Goal: Task Accomplishment & Management: Manage account settings

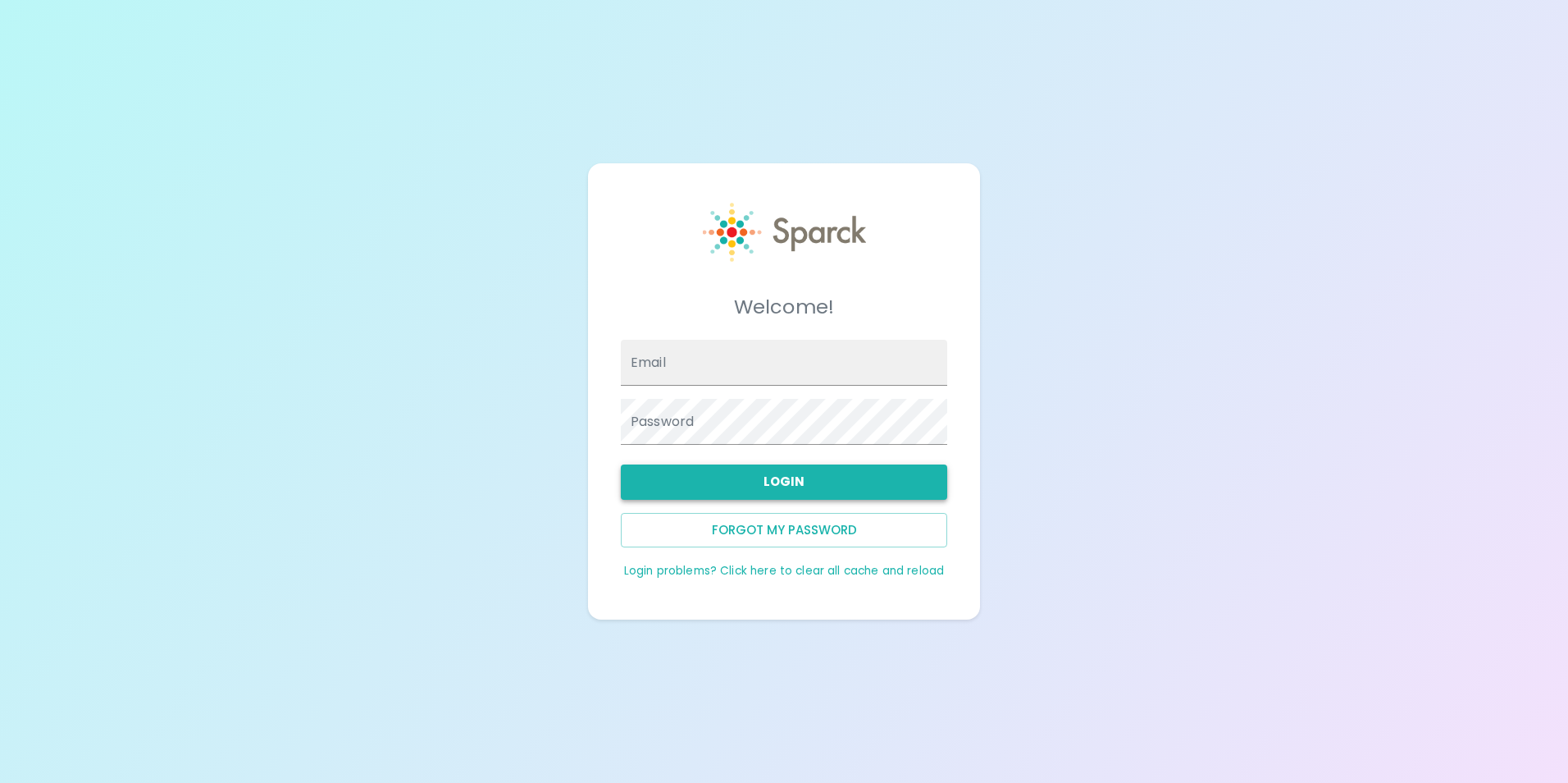
type input "[EMAIL_ADDRESS][DOMAIN_NAME]"
click at [790, 481] on button "Login" at bounding box center [784, 481] width 327 height 34
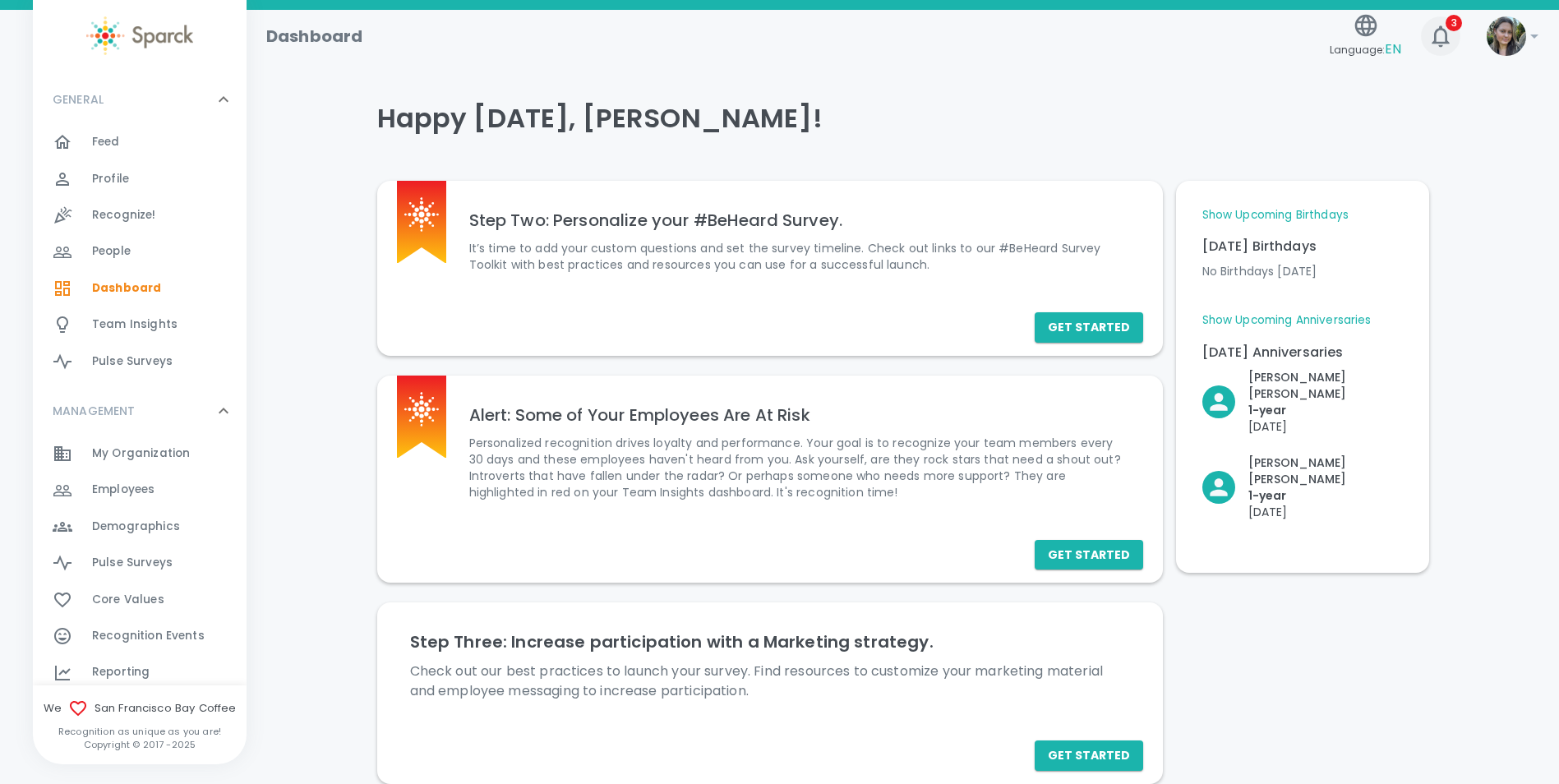
click at [1432, 44] on icon "button" at bounding box center [1440, 35] width 26 height 26
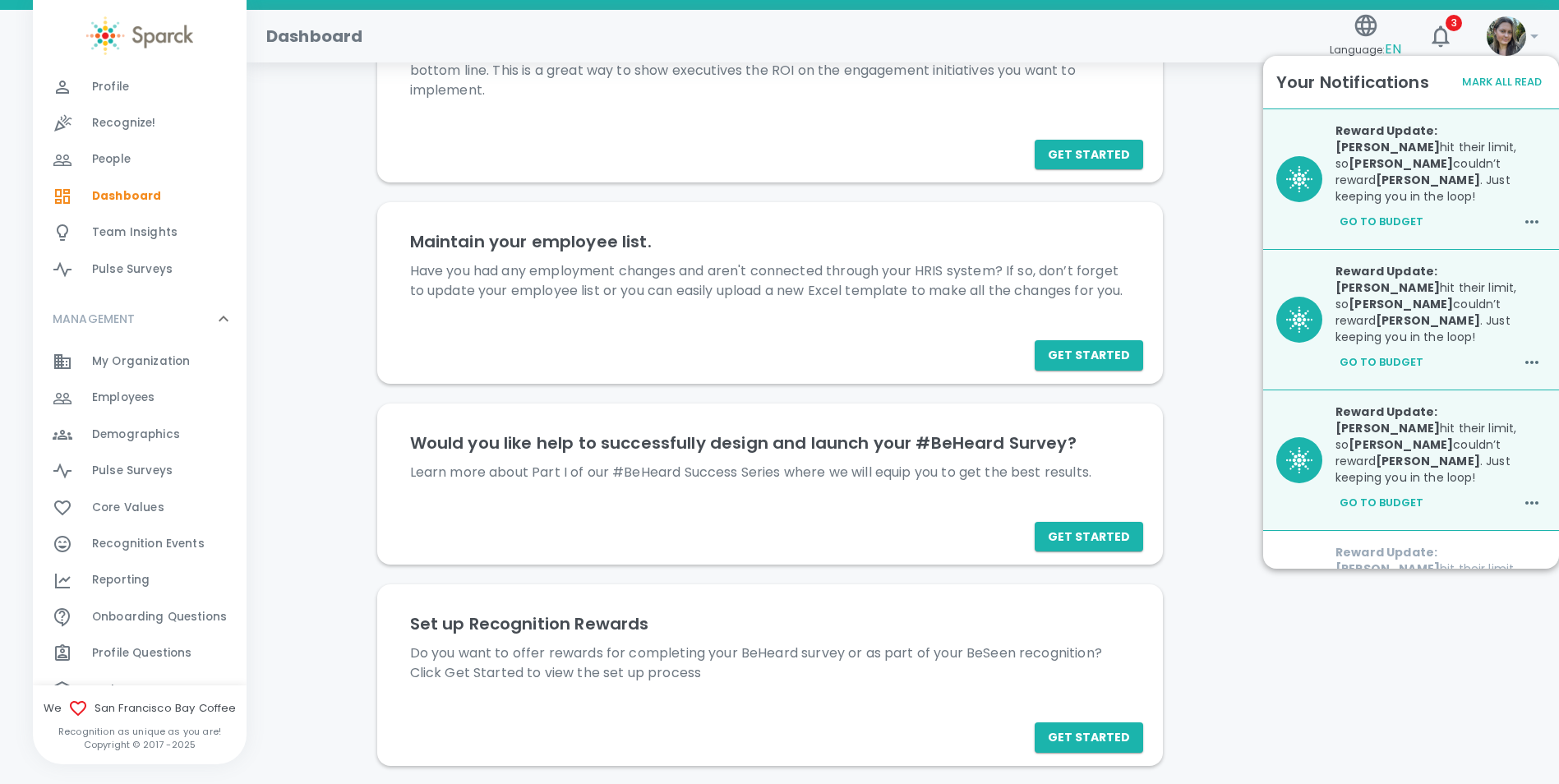
scroll to position [164, 0]
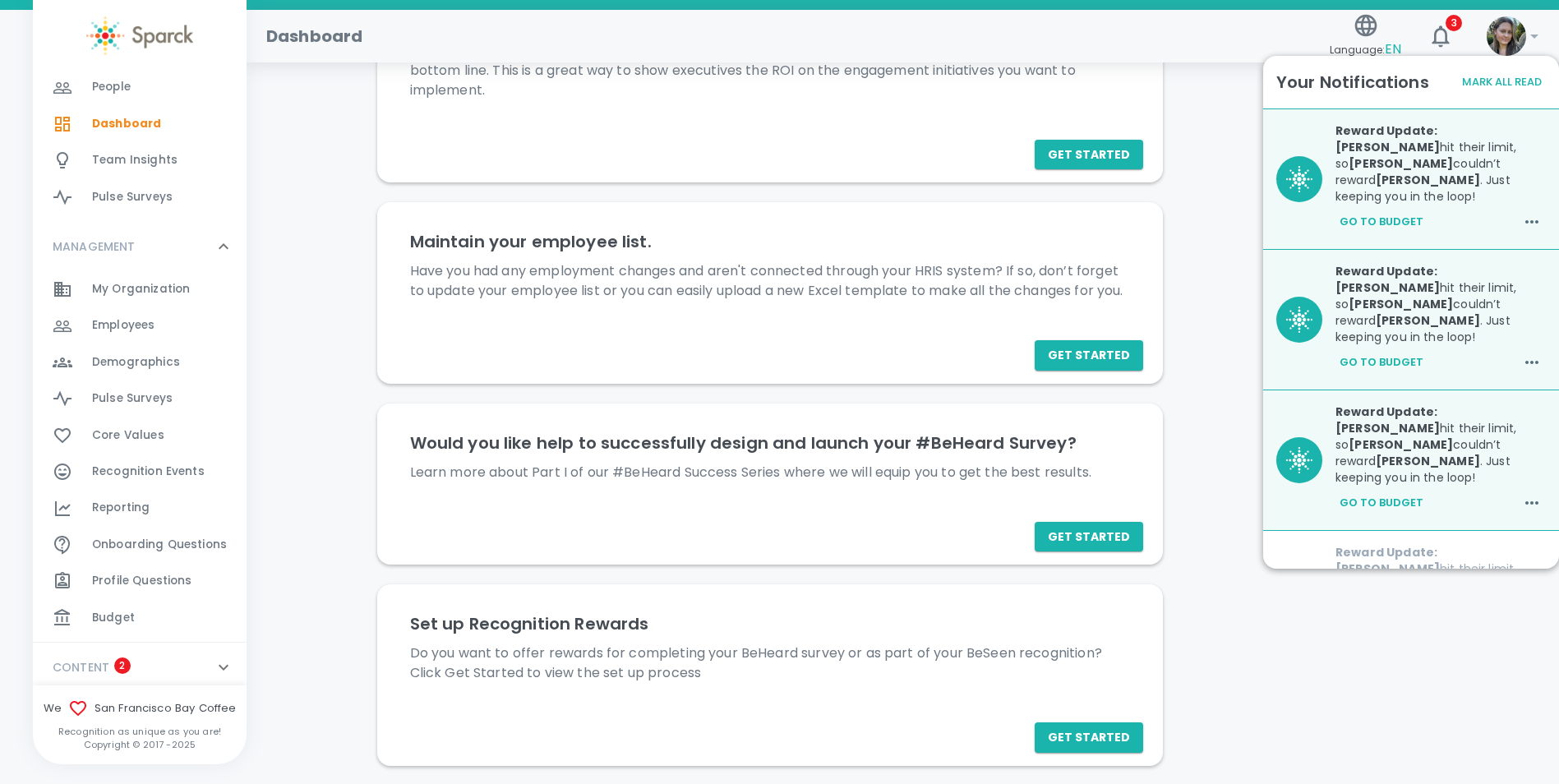
click at [127, 601] on div "Budget 0" at bounding box center [139, 617] width 213 height 36
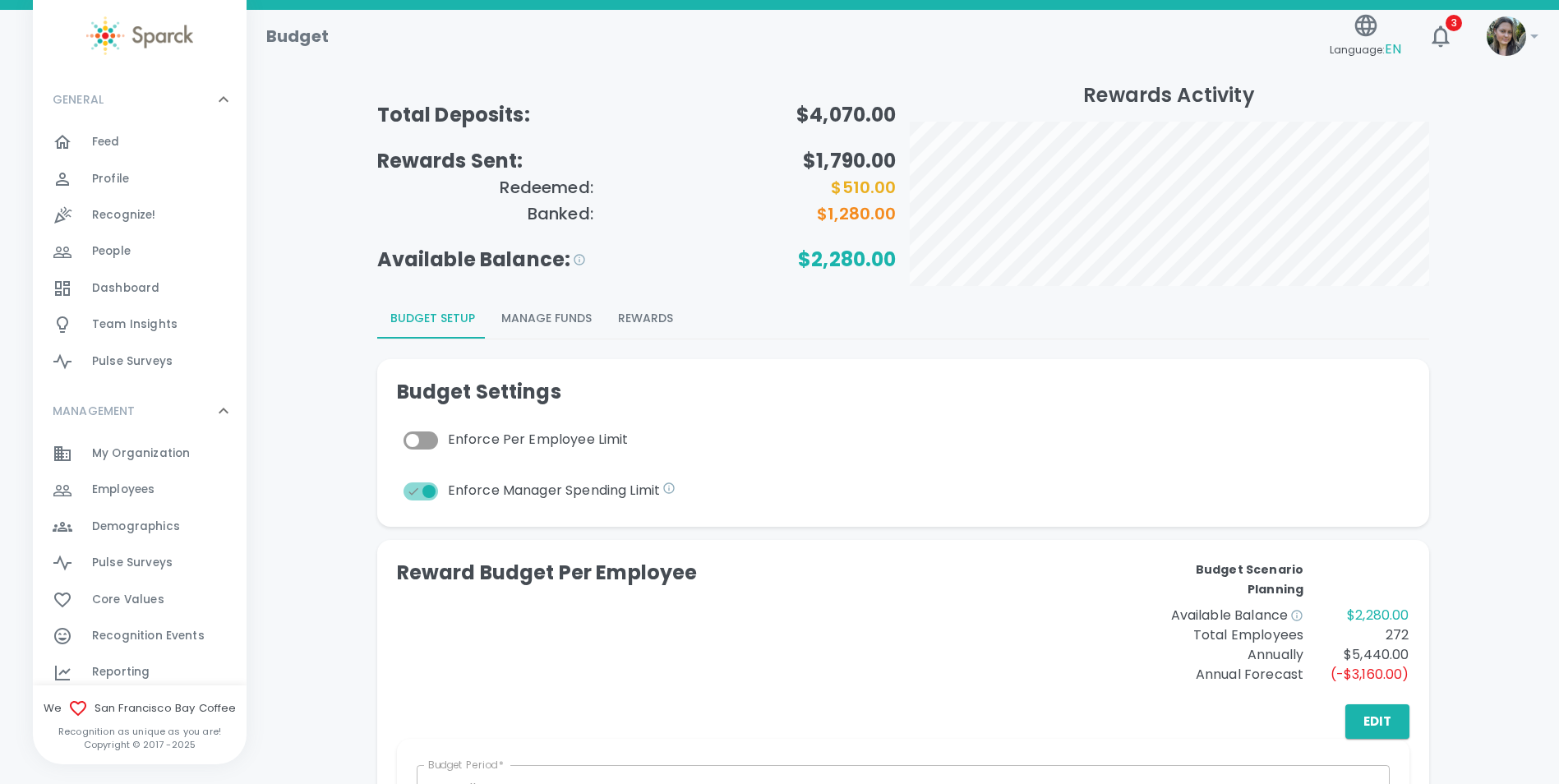
click at [649, 322] on button "Rewards" at bounding box center [645, 318] width 81 height 39
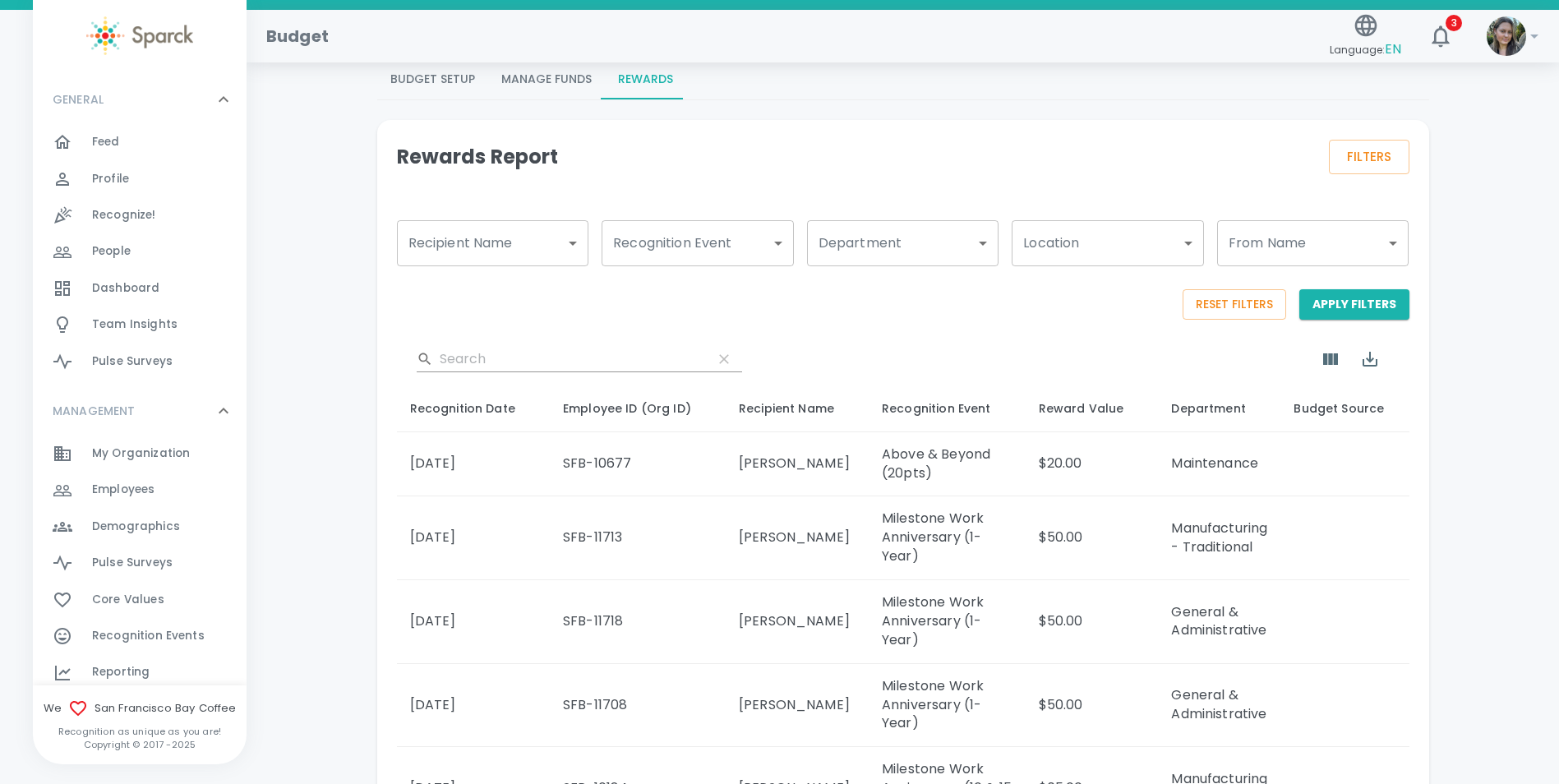
scroll to position [247, 0]
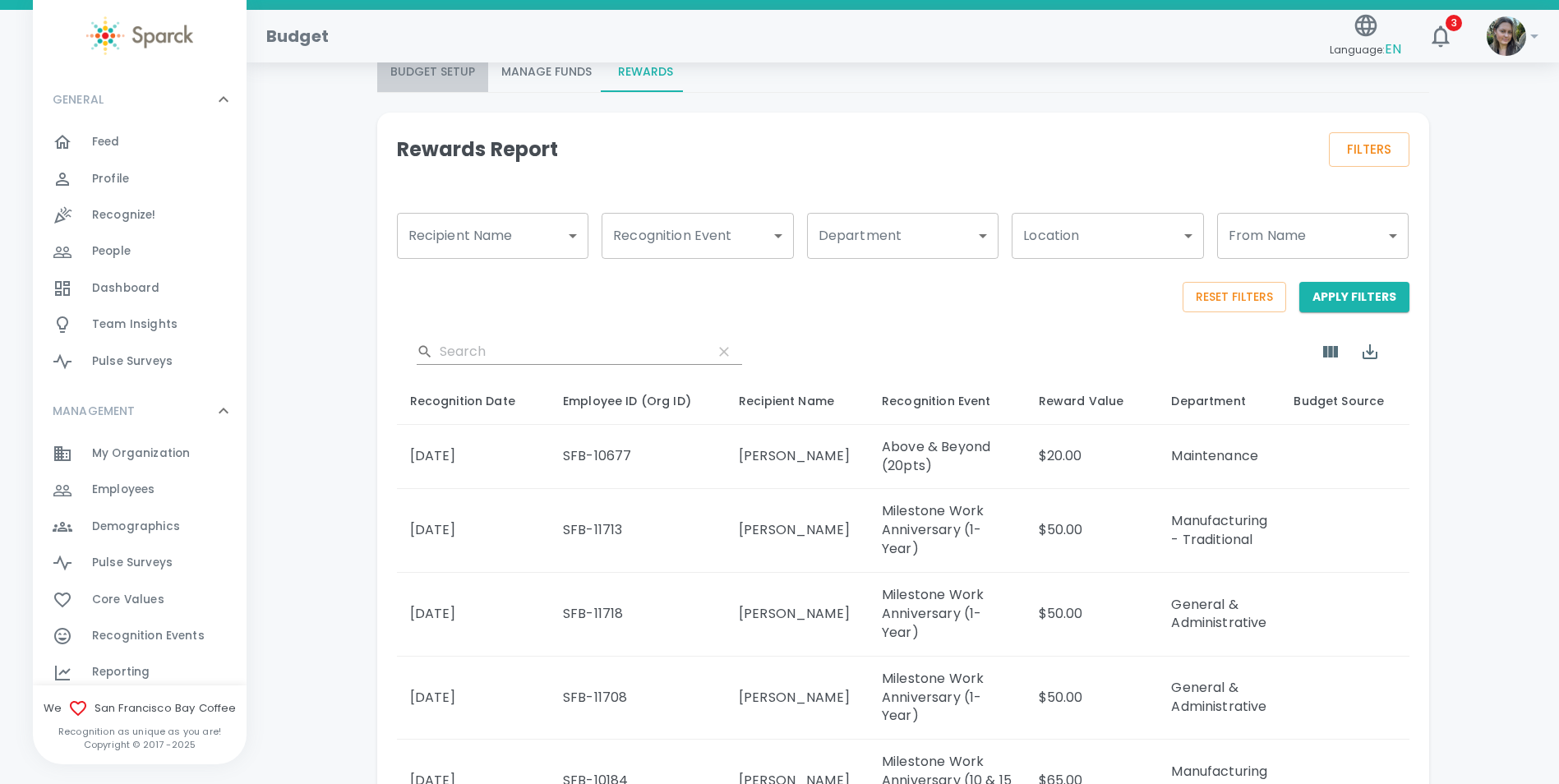
click at [436, 74] on button "Budget Setup" at bounding box center [433, 72] width 111 height 39
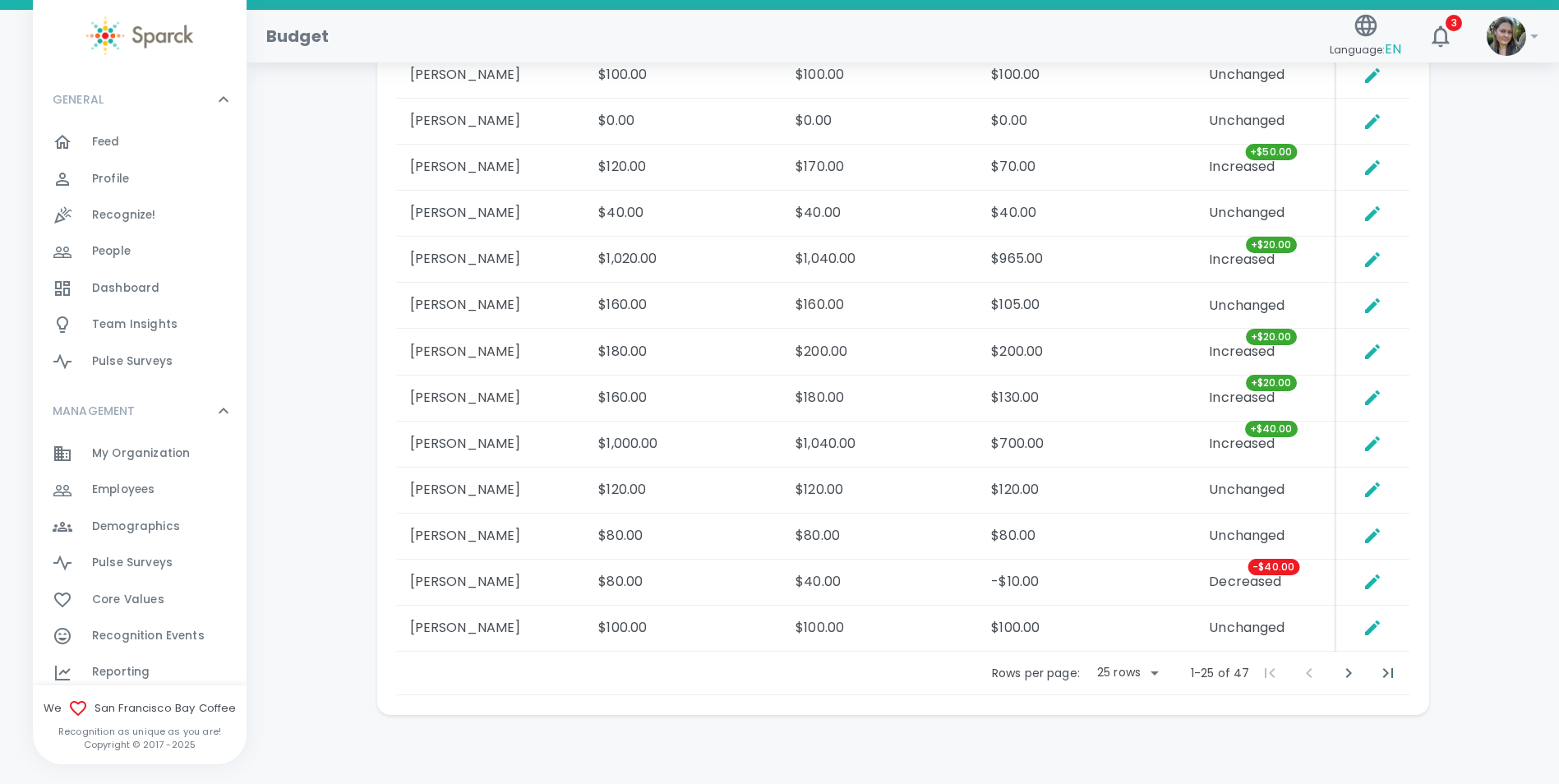
scroll to position [1725, 0]
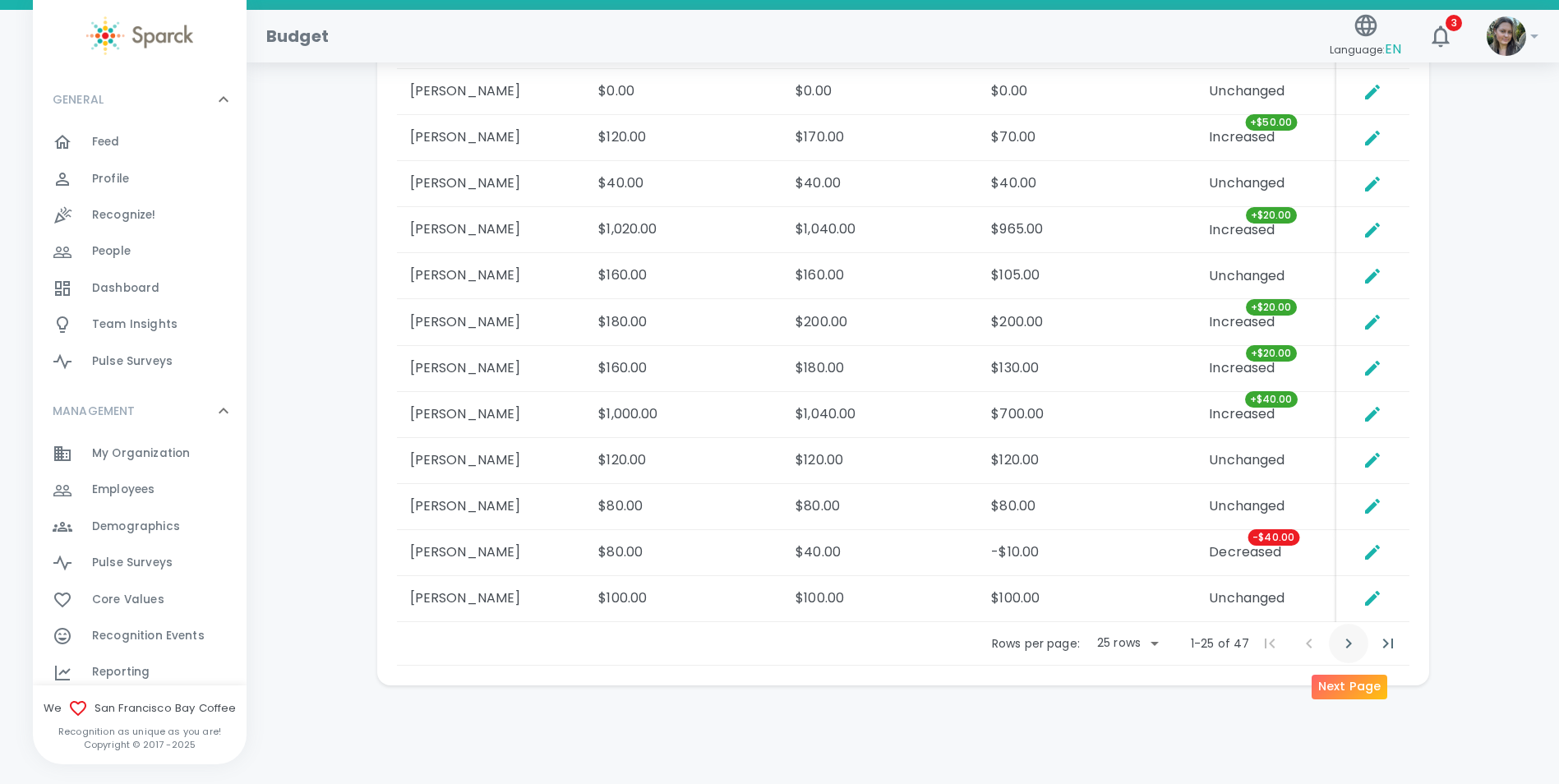
click at [1347, 648] on icon "Next Page" at bounding box center [1349, 643] width 20 height 20
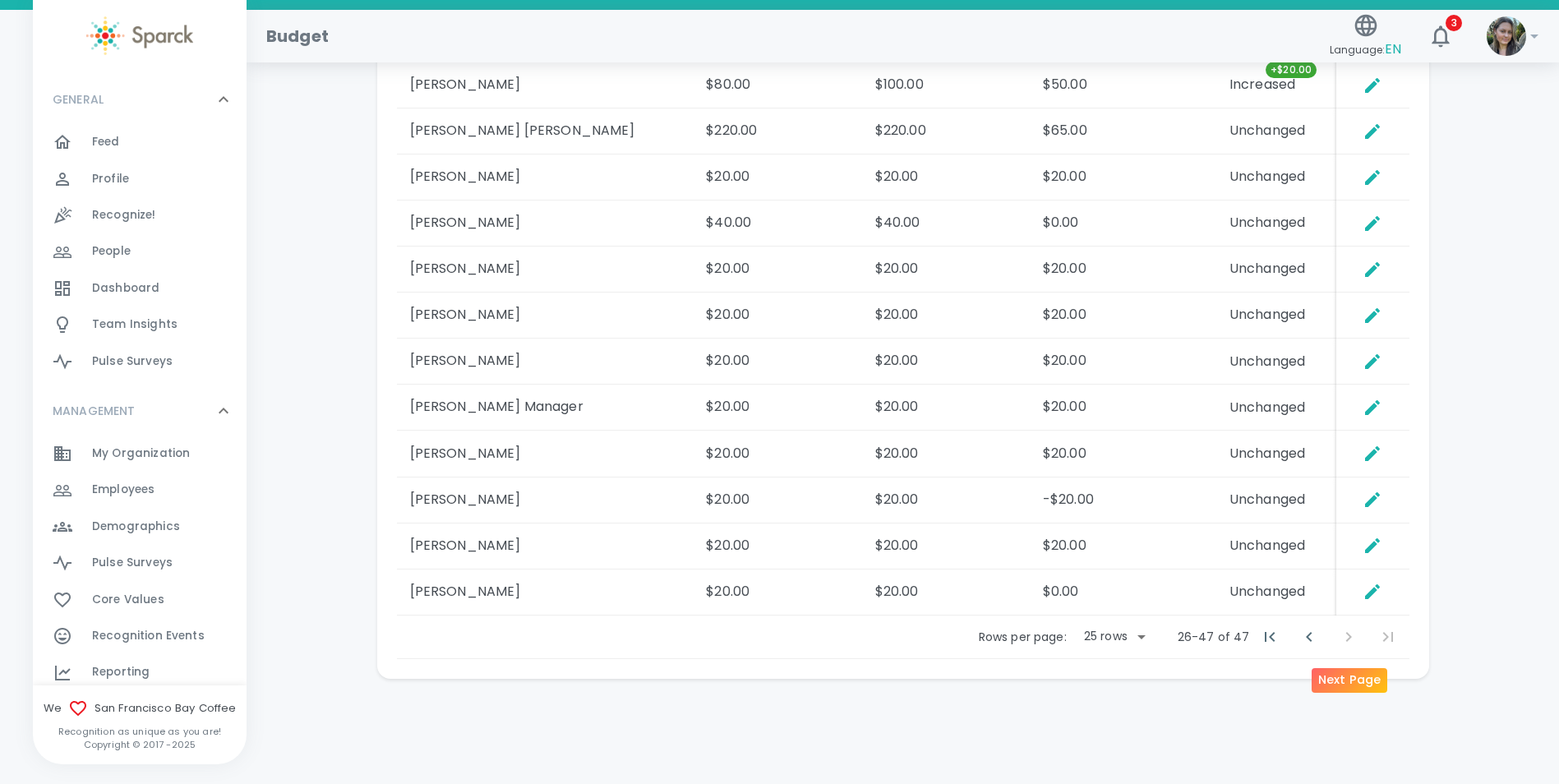
scroll to position [1594, 0]
click at [1379, 542] on icon "Set Direct Budget Amount" at bounding box center [1372, 546] width 15 height 15
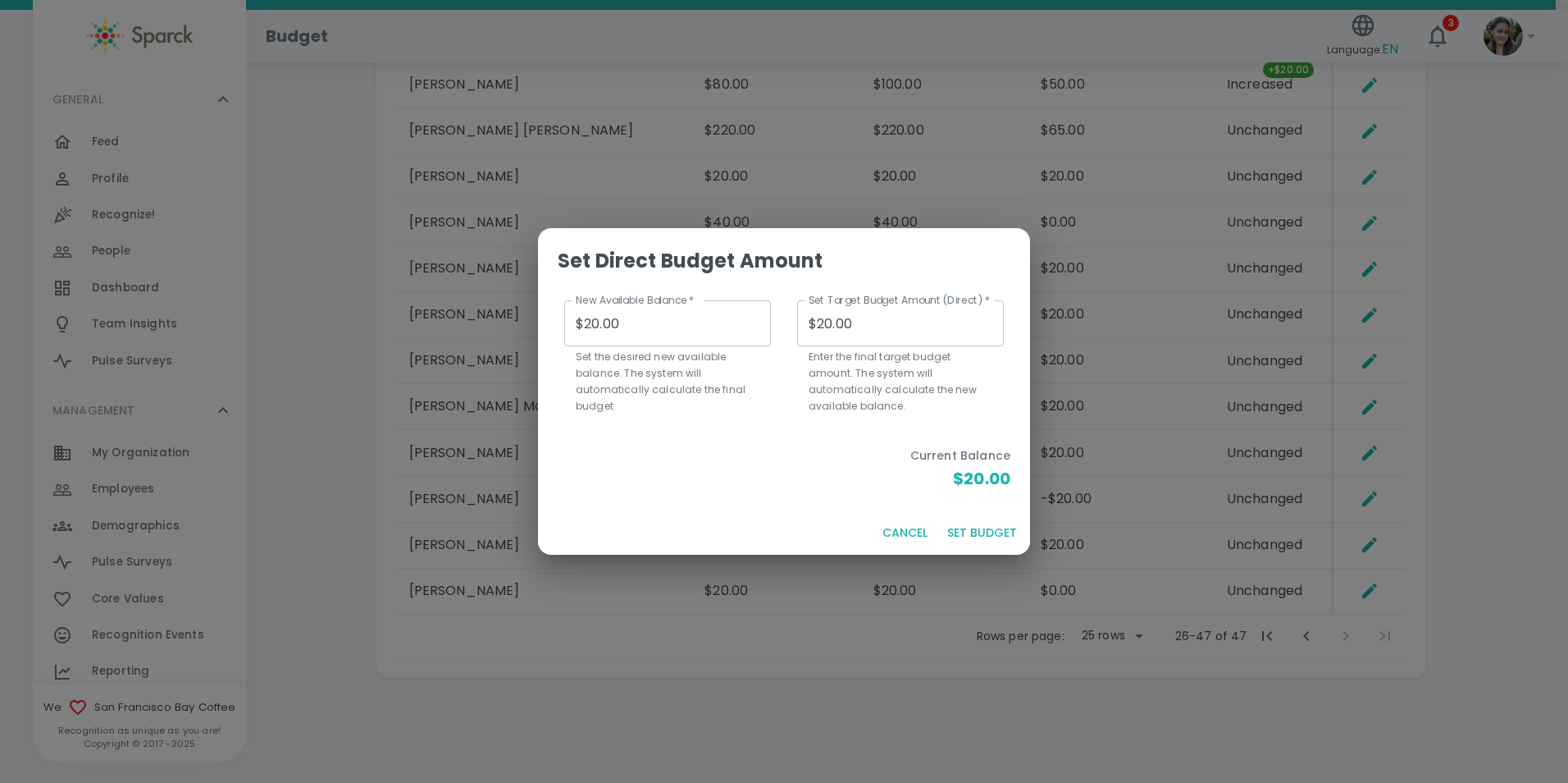
click at [591, 323] on input "$20.00" at bounding box center [667, 323] width 206 height 46
type input "$0.00"
type input "$70.00"
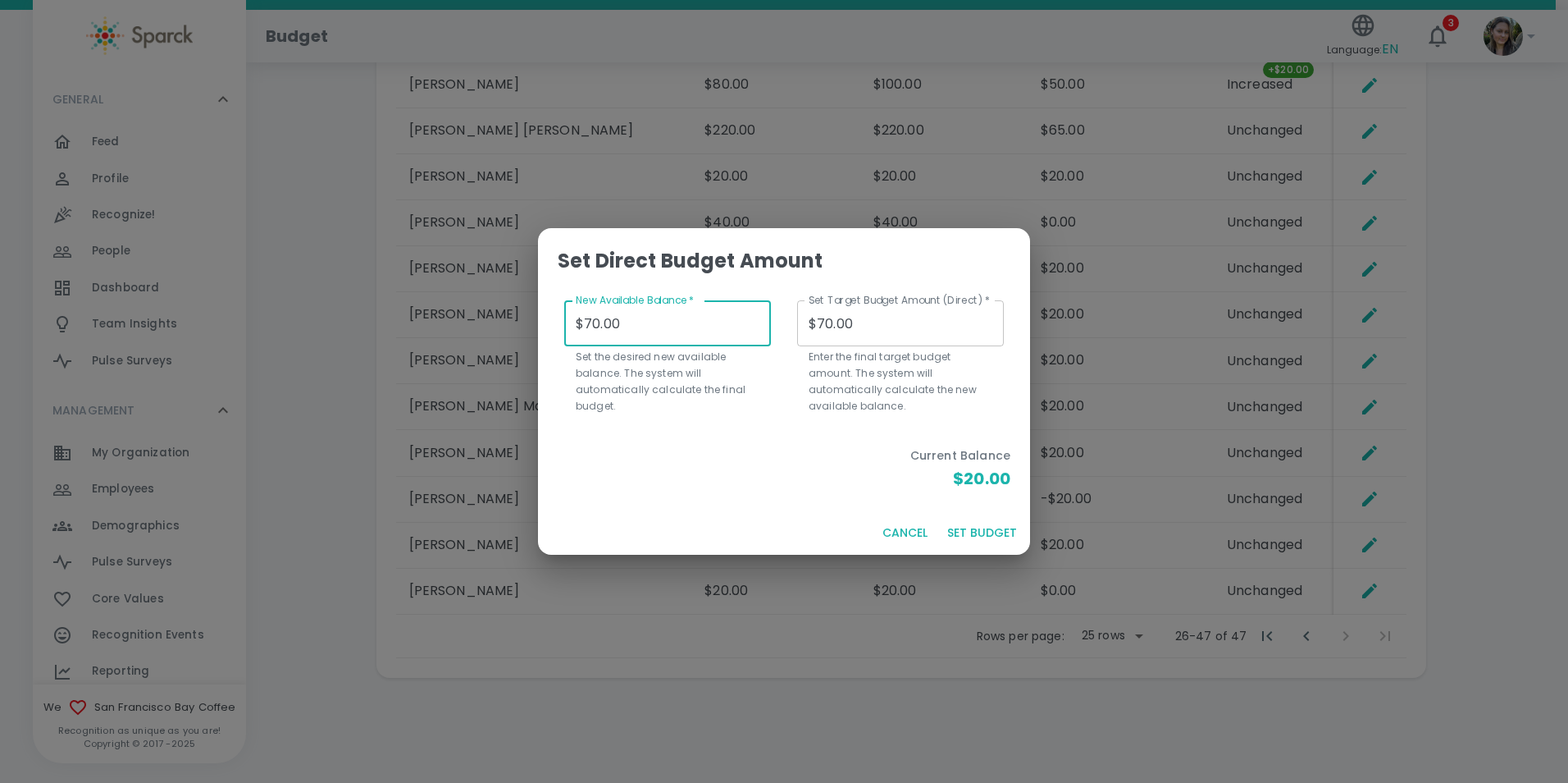
type input "$70.00"
click at [987, 526] on button "SET BUDGET" at bounding box center [982, 533] width 83 height 30
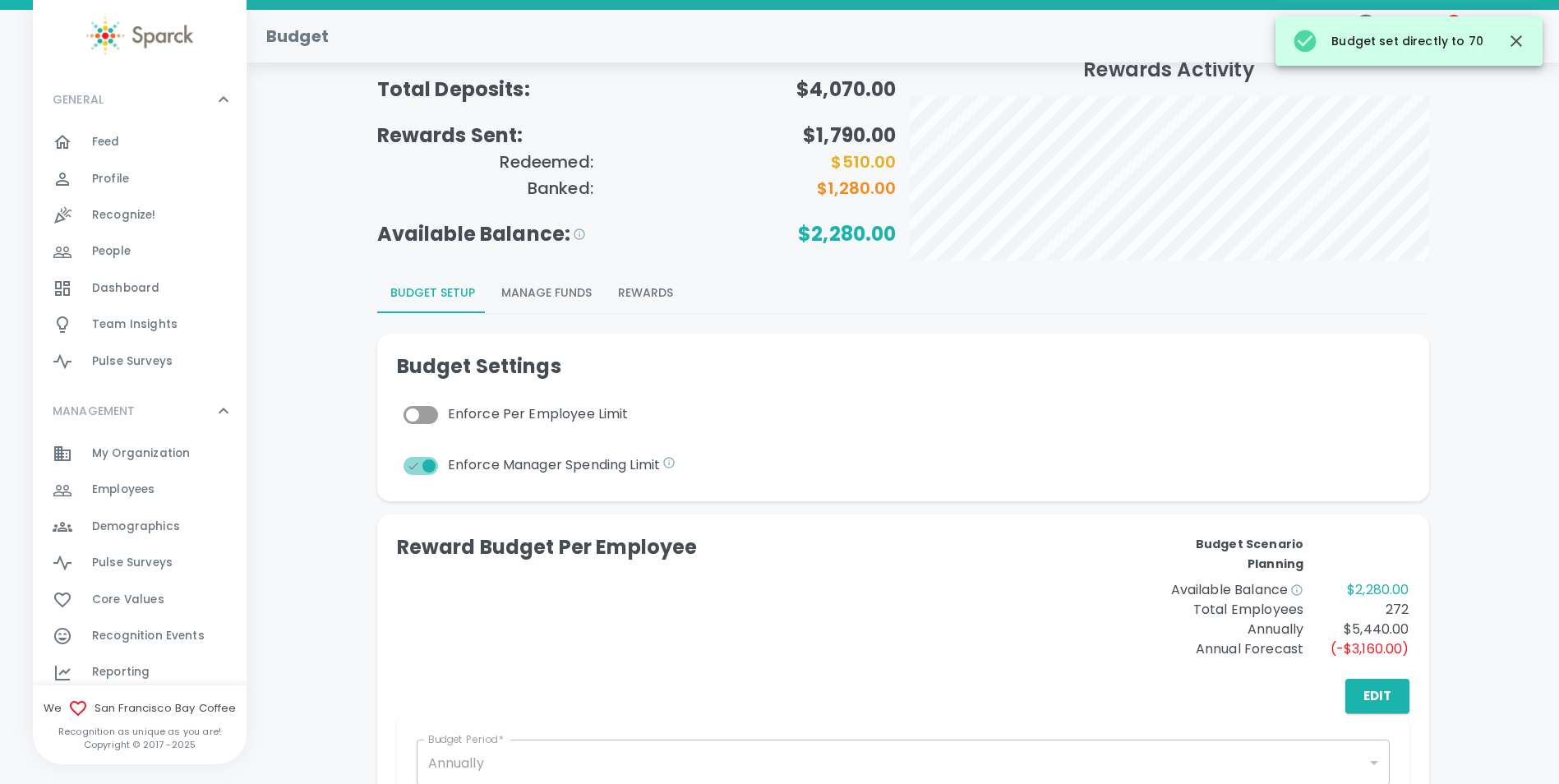
scroll to position [0, 0]
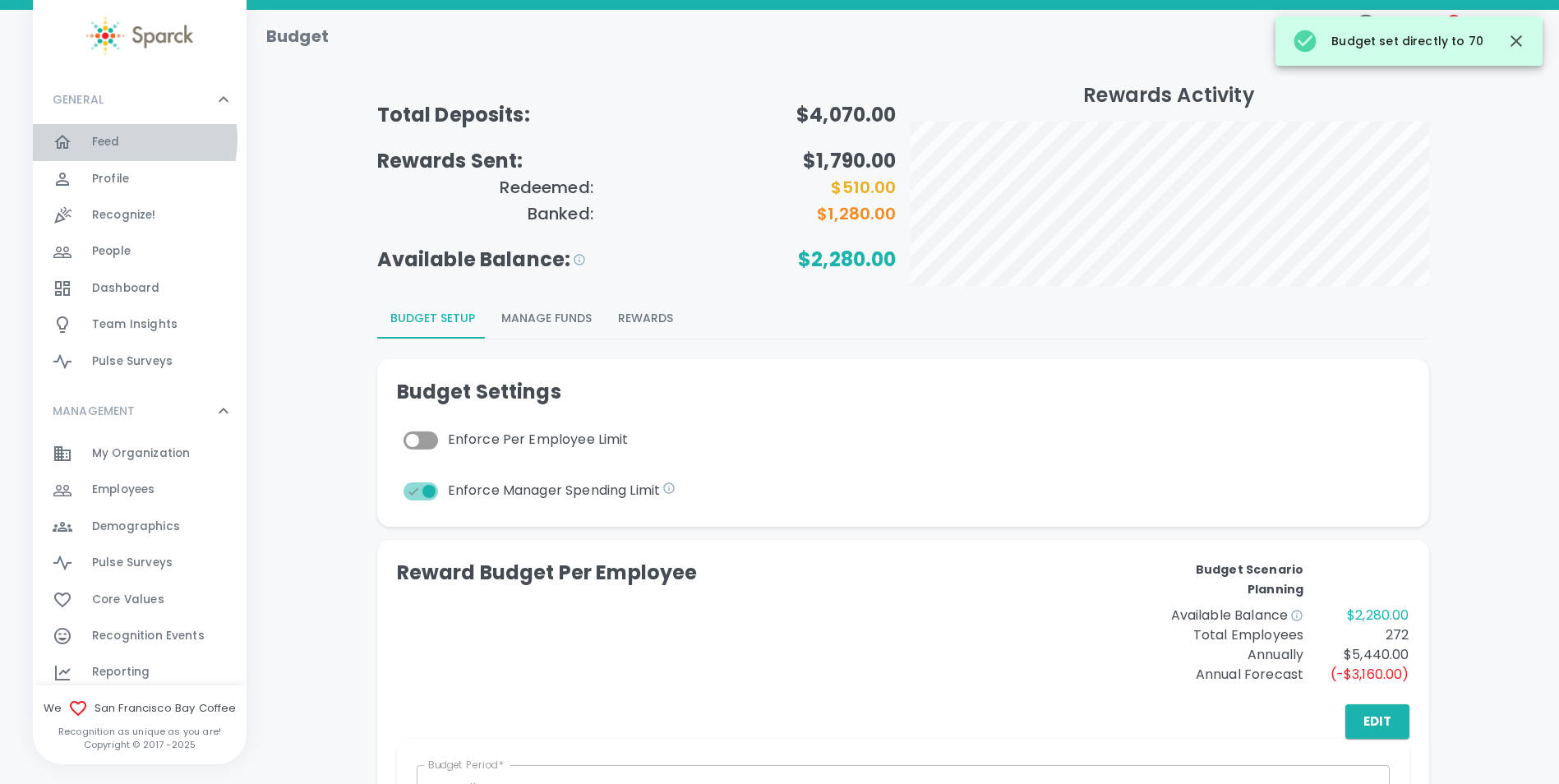
click at [121, 139] on div "Feed 0" at bounding box center [169, 141] width 155 height 23
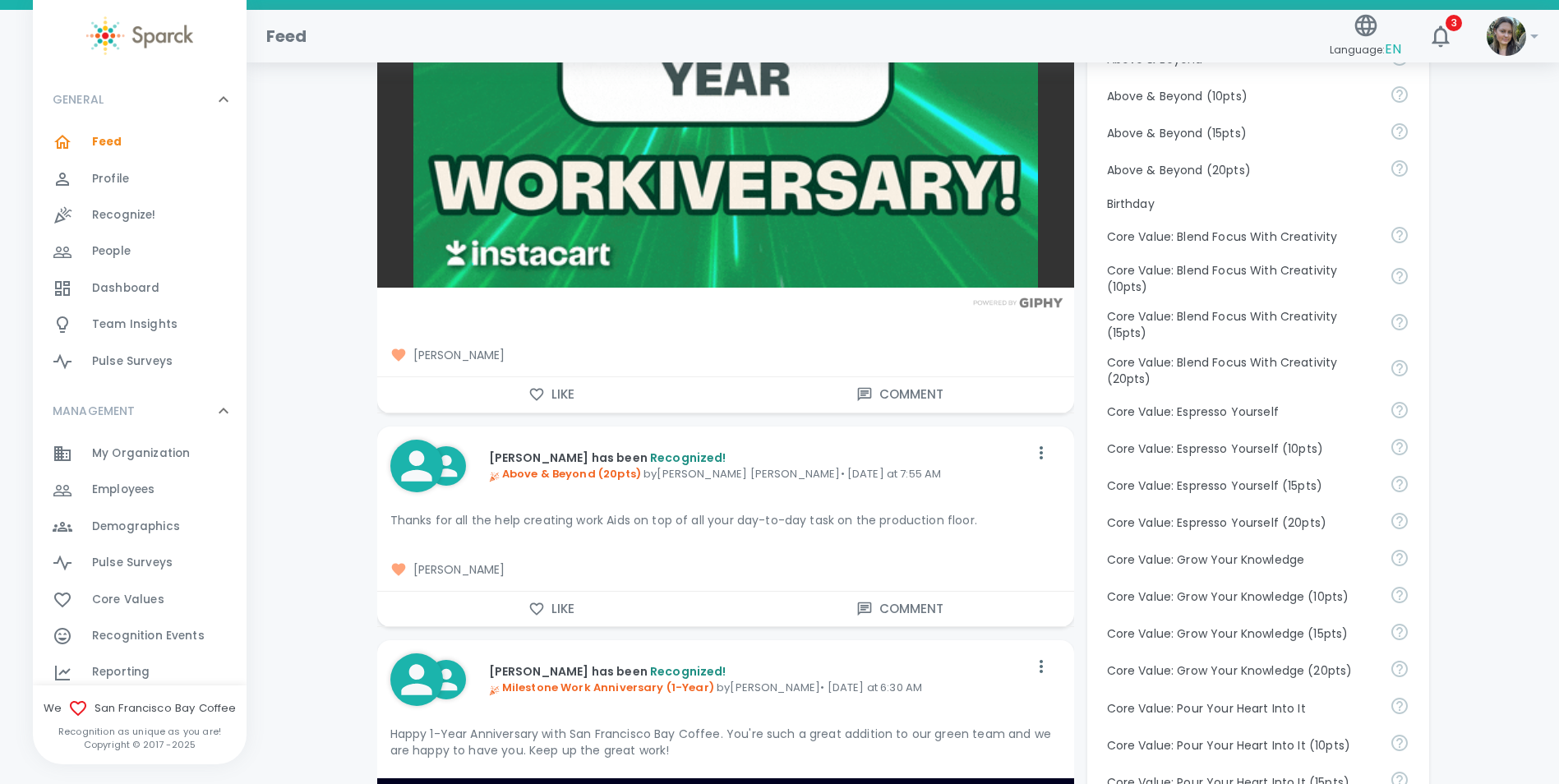
scroll to position [822, 0]
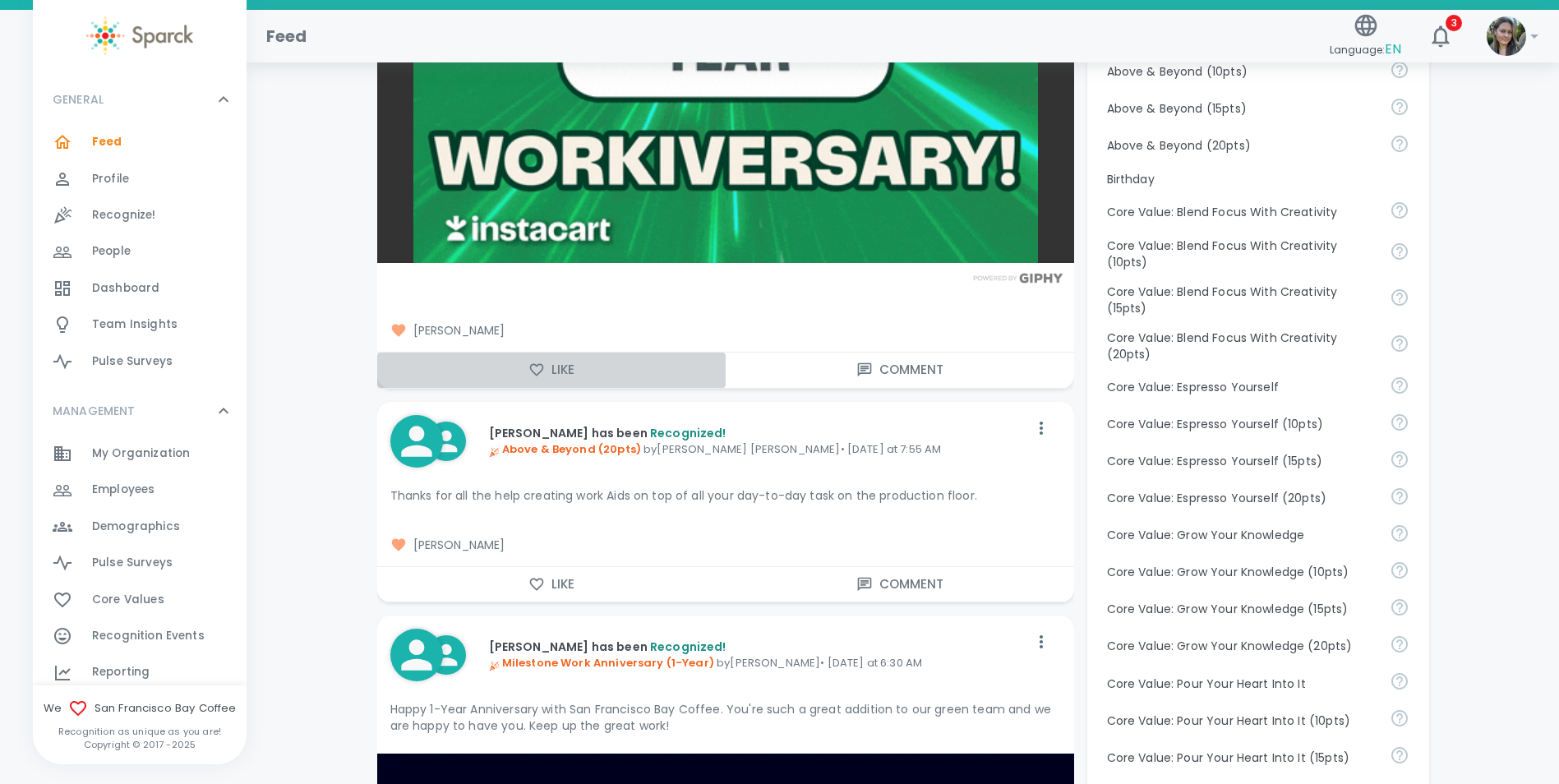
click at [574, 362] on button "Like" at bounding box center [551, 369] width 348 height 34
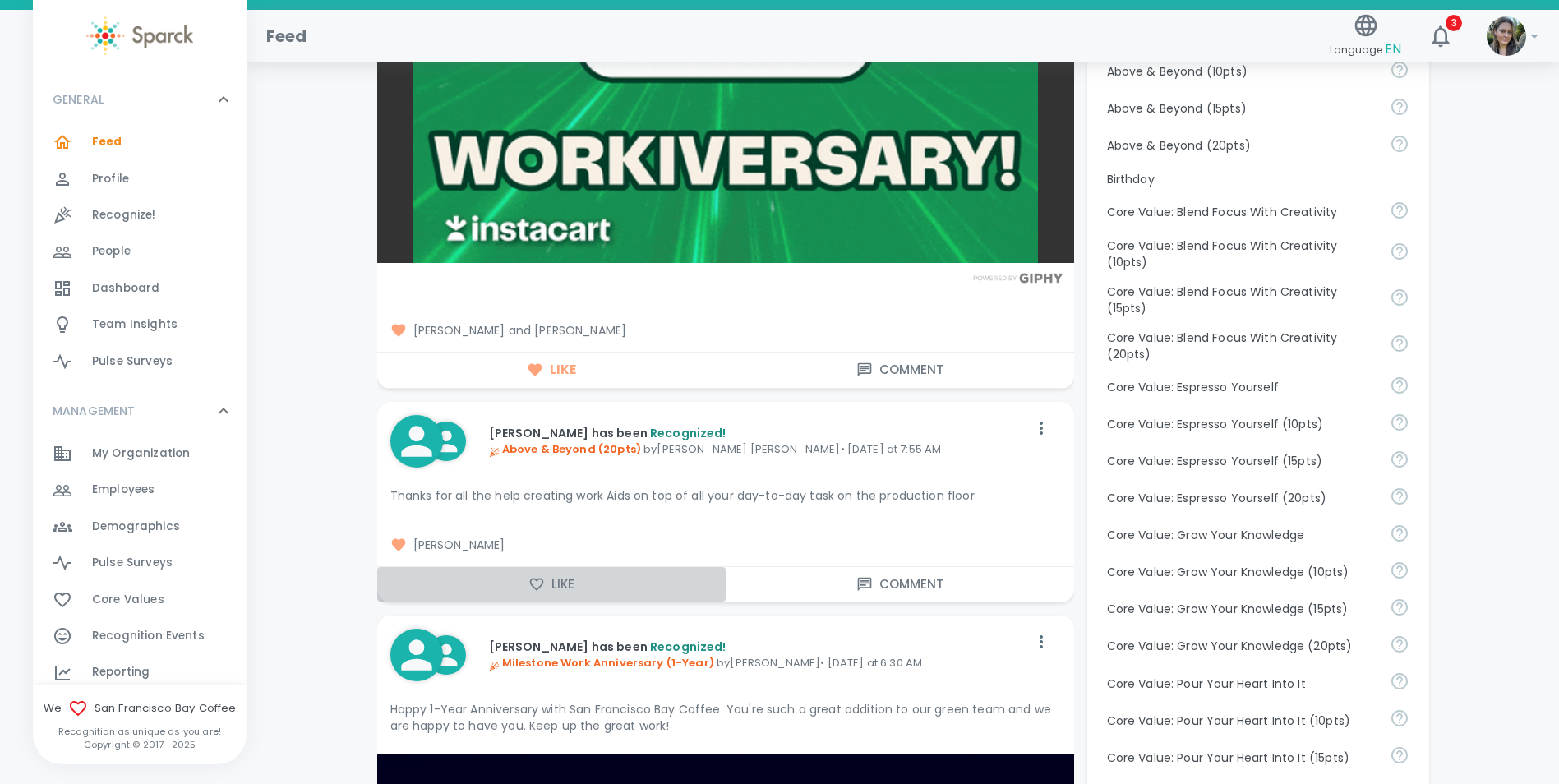
click at [579, 592] on button "Like" at bounding box center [551, 584] width 348 height 34
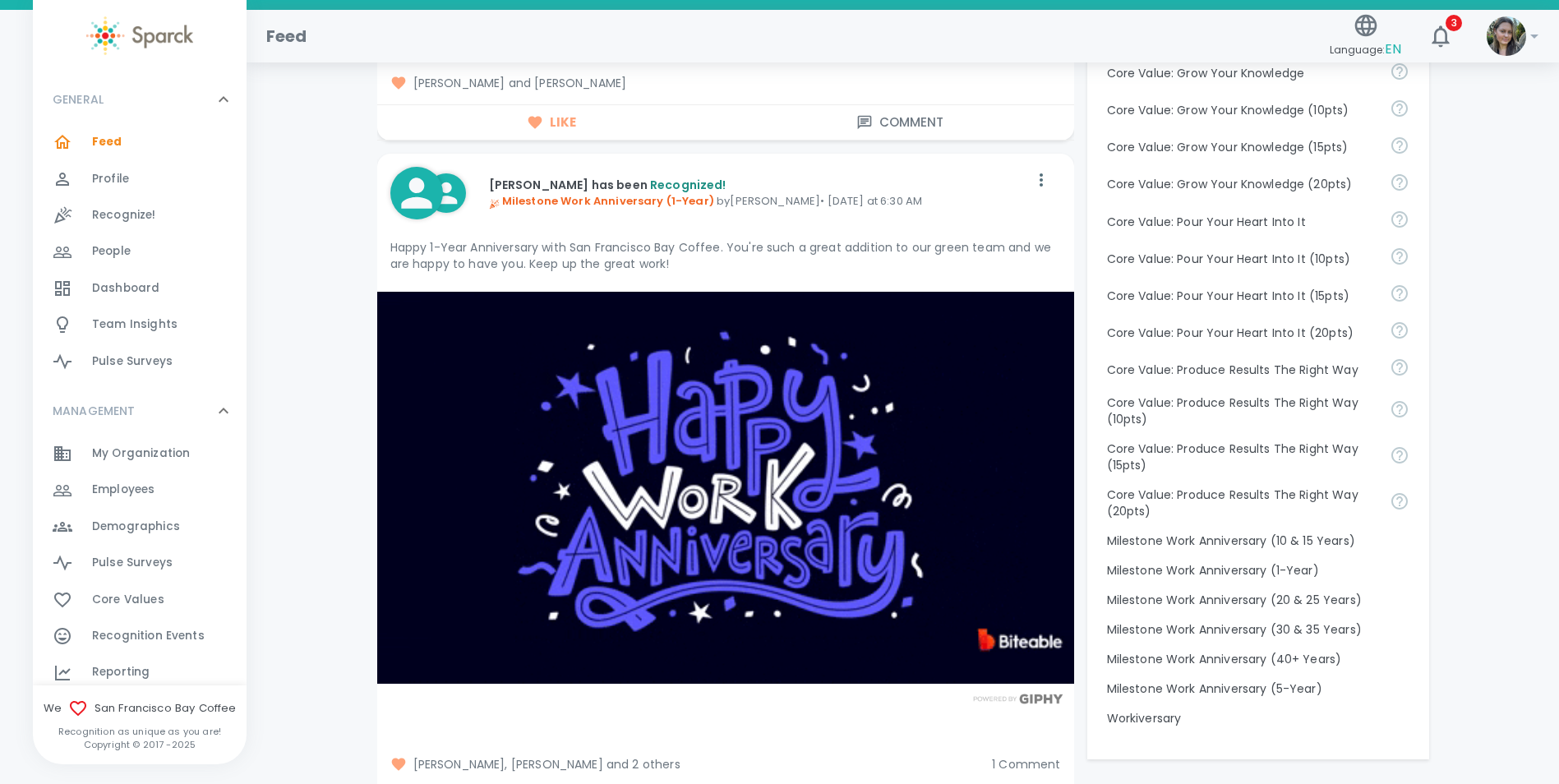
scroll to position [1478, 0]
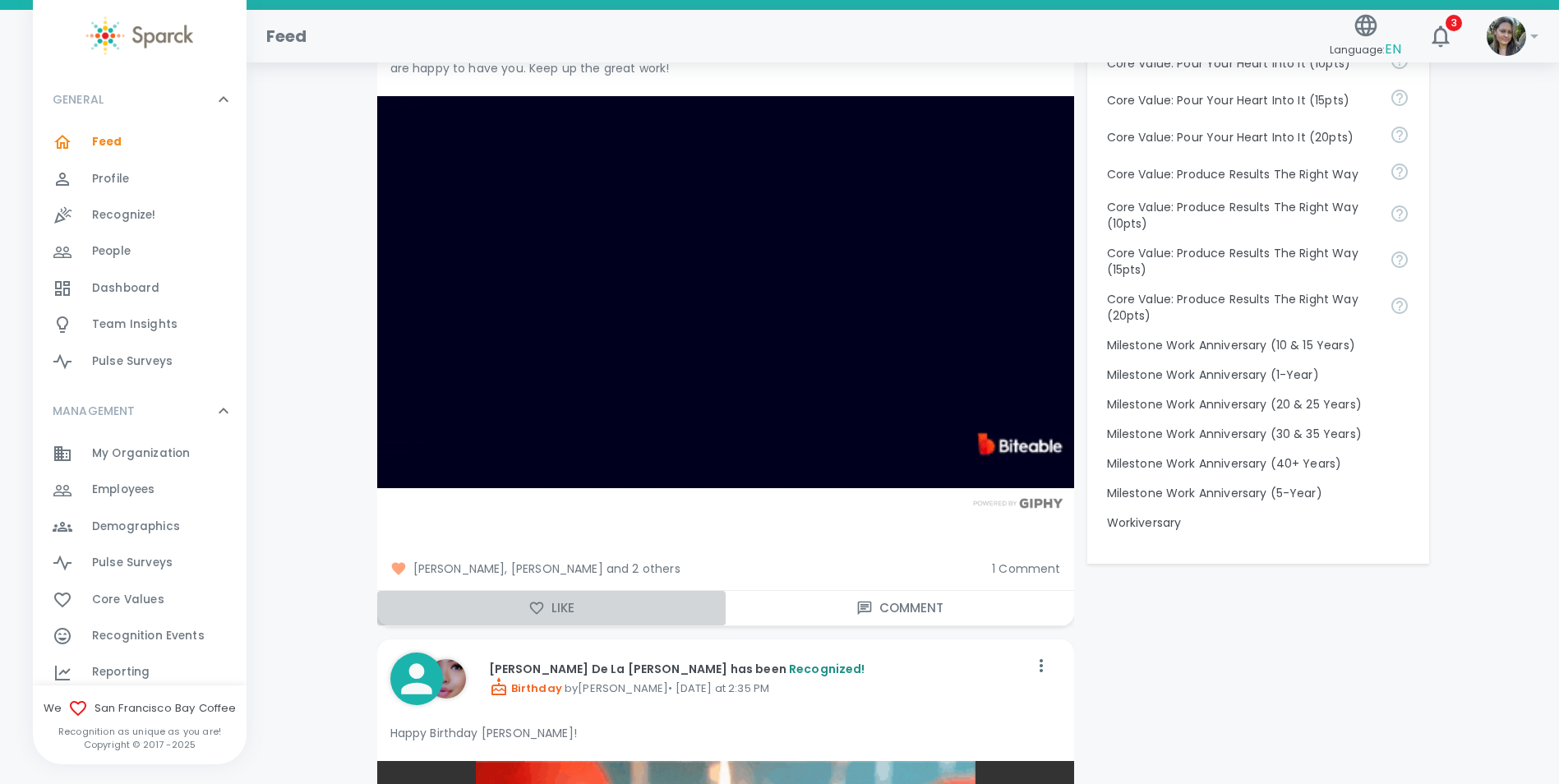
click at [569, 602] on button "Like" at bounding box center [551, 607] width 348 height 34
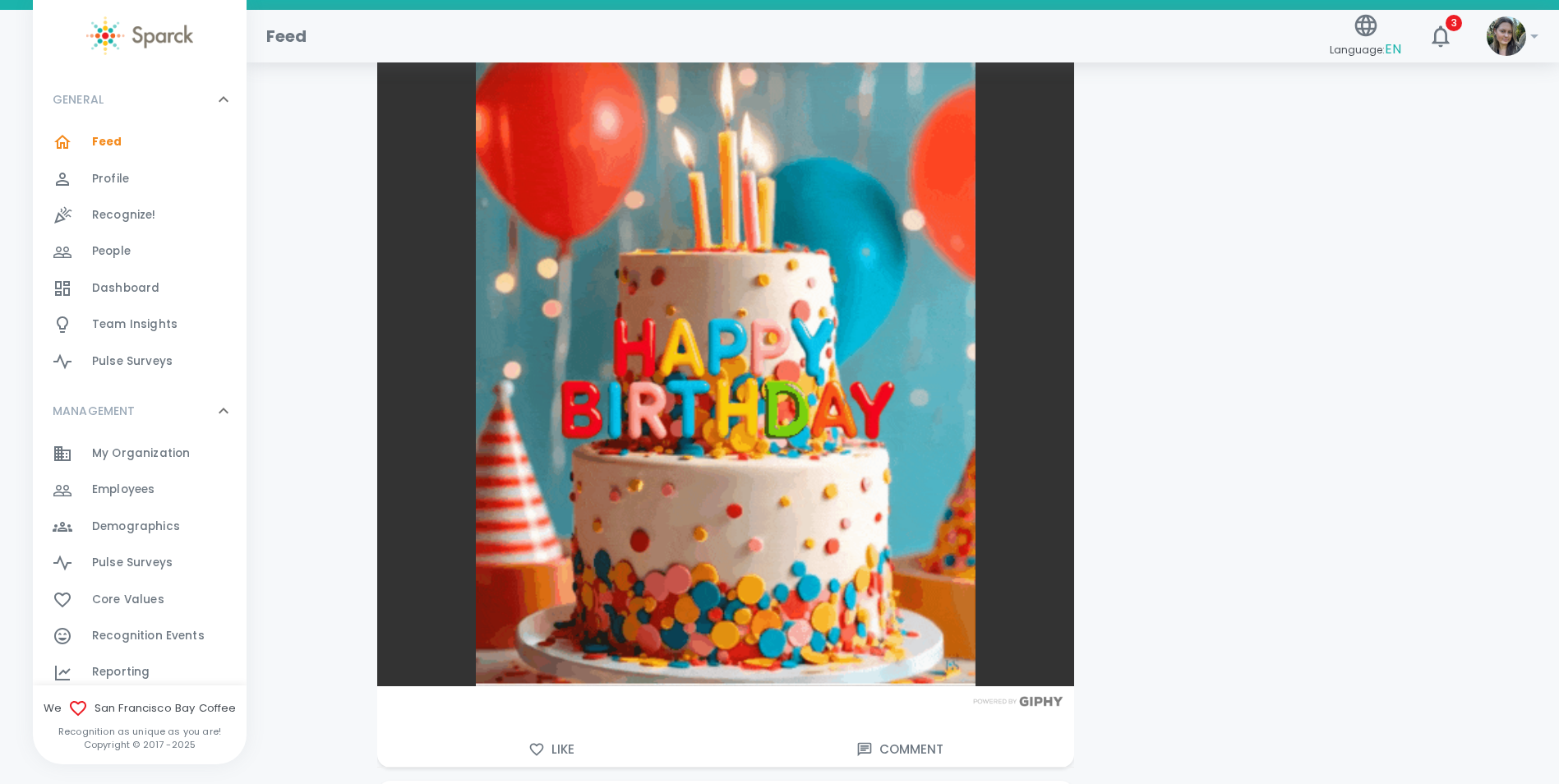
scroll to position [2218, 0]
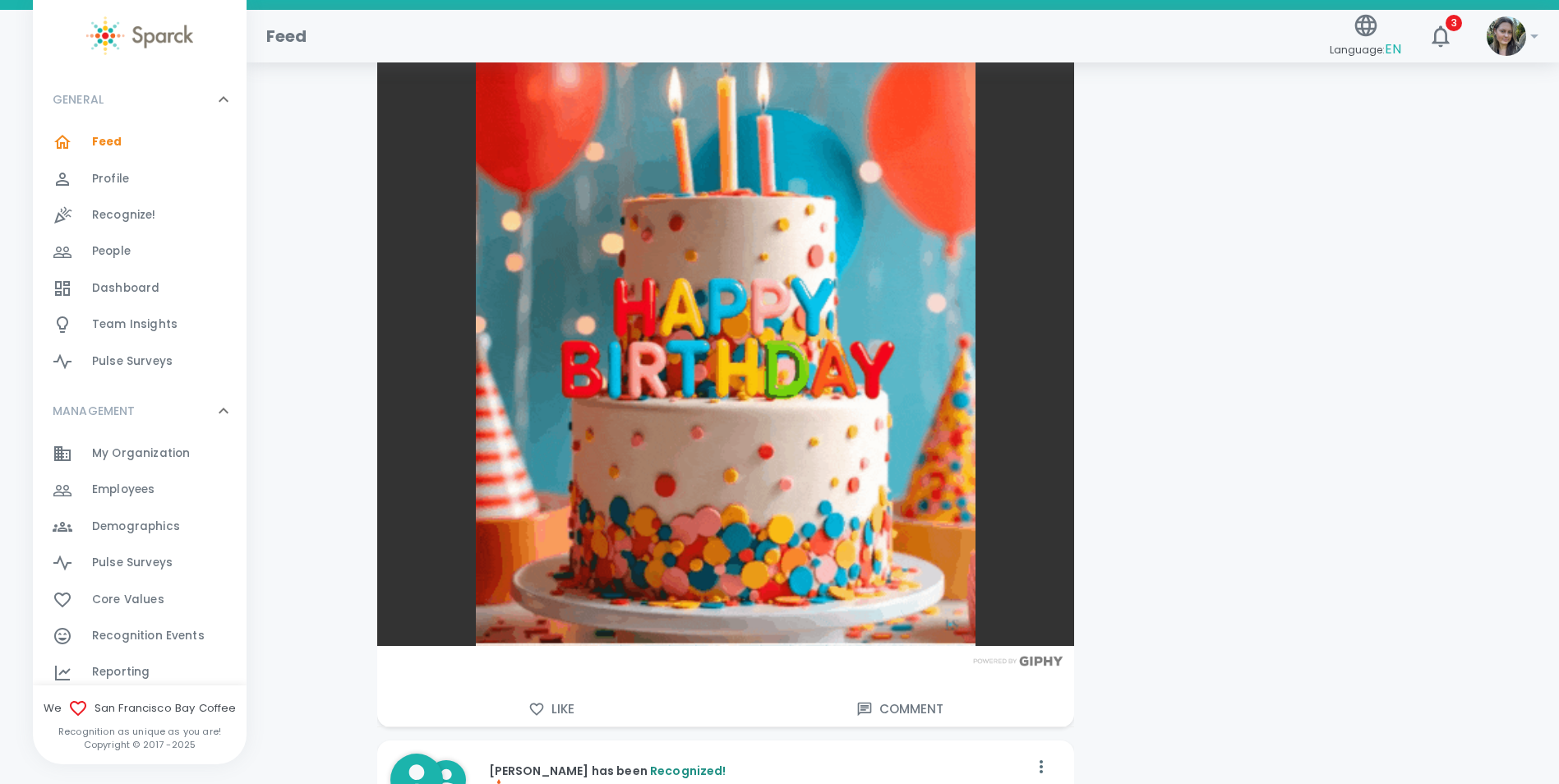
drag, startPoint x: 544, startPoint y: 705, endPoint x: 563, endPoint y: 690, distance: 24.2
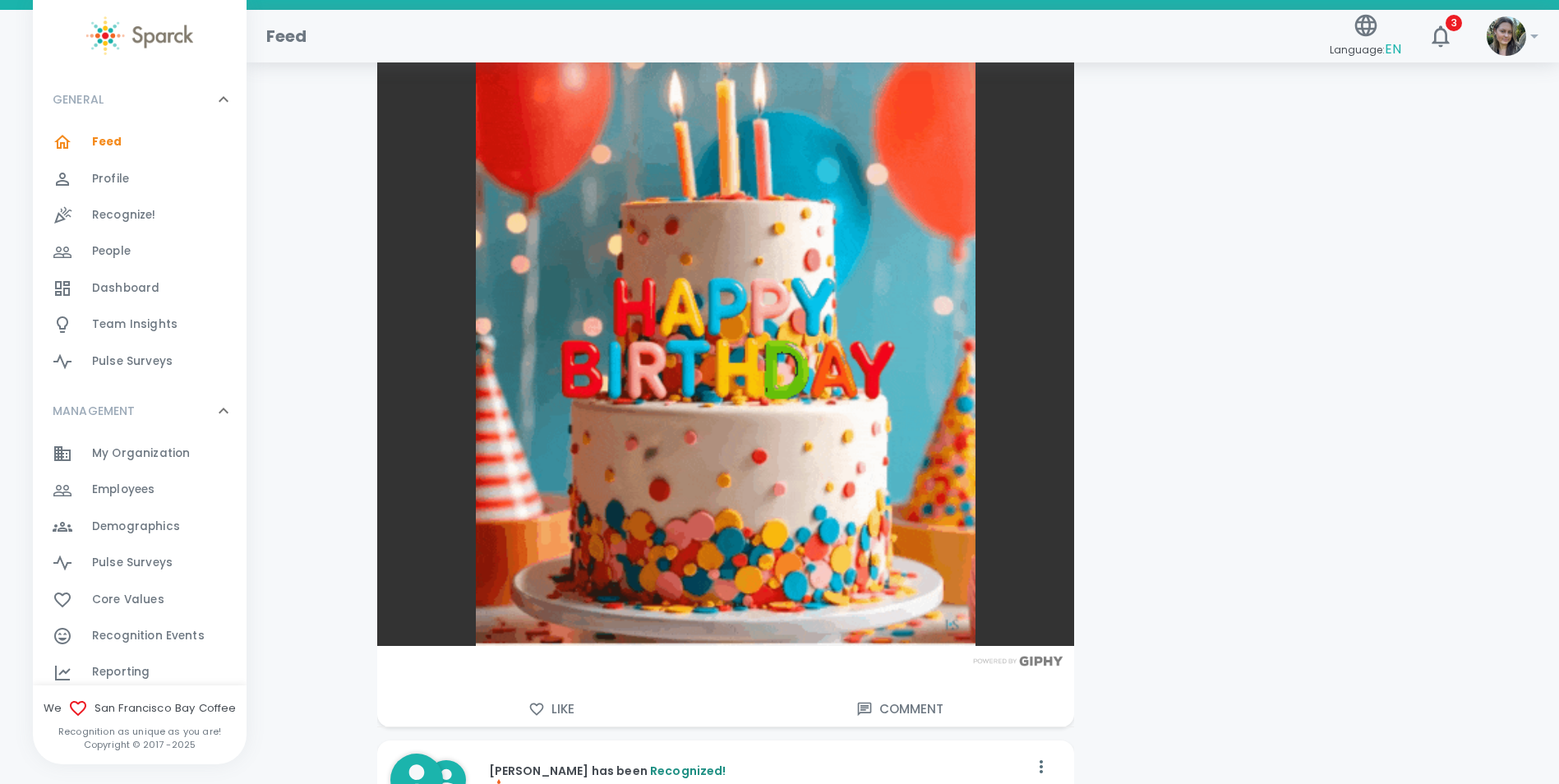
click at [544, 705] on icon "button" at bounding box center [536, 710] width 17 height 17
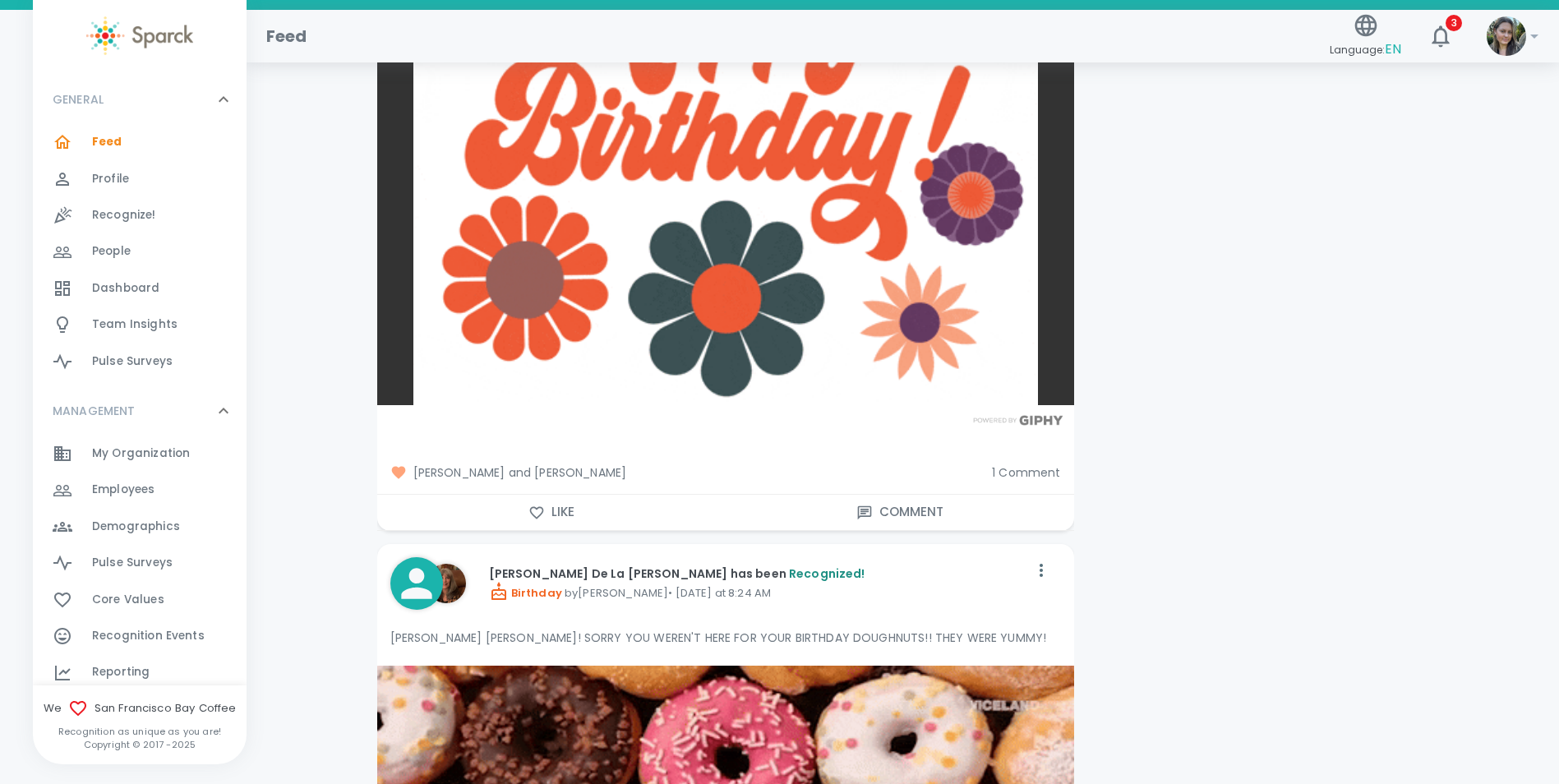
scroll to position [3369, 0]
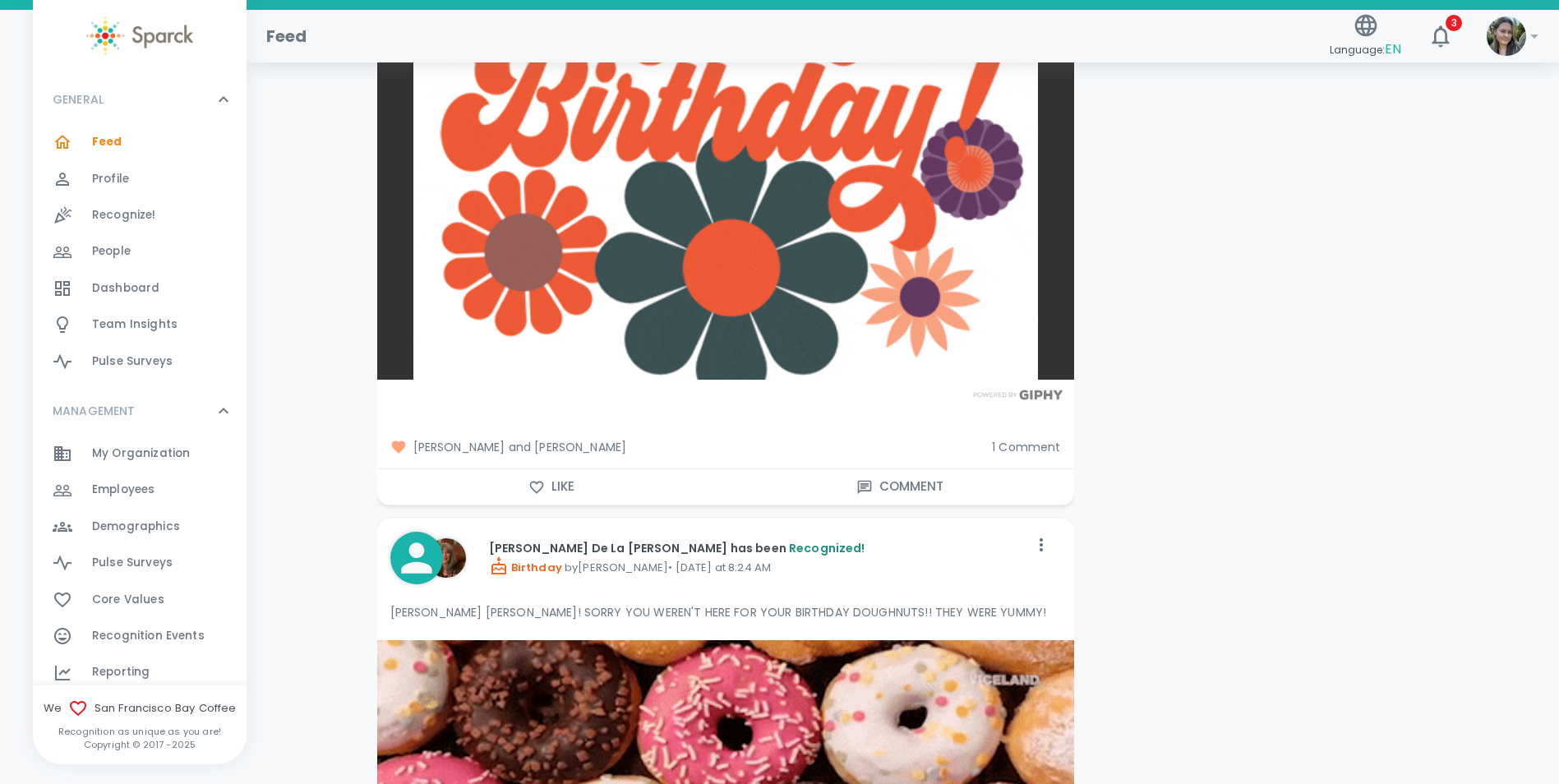
click at [568, 480] on button "Like" at bounding box center [551, 486] width 348 height 34
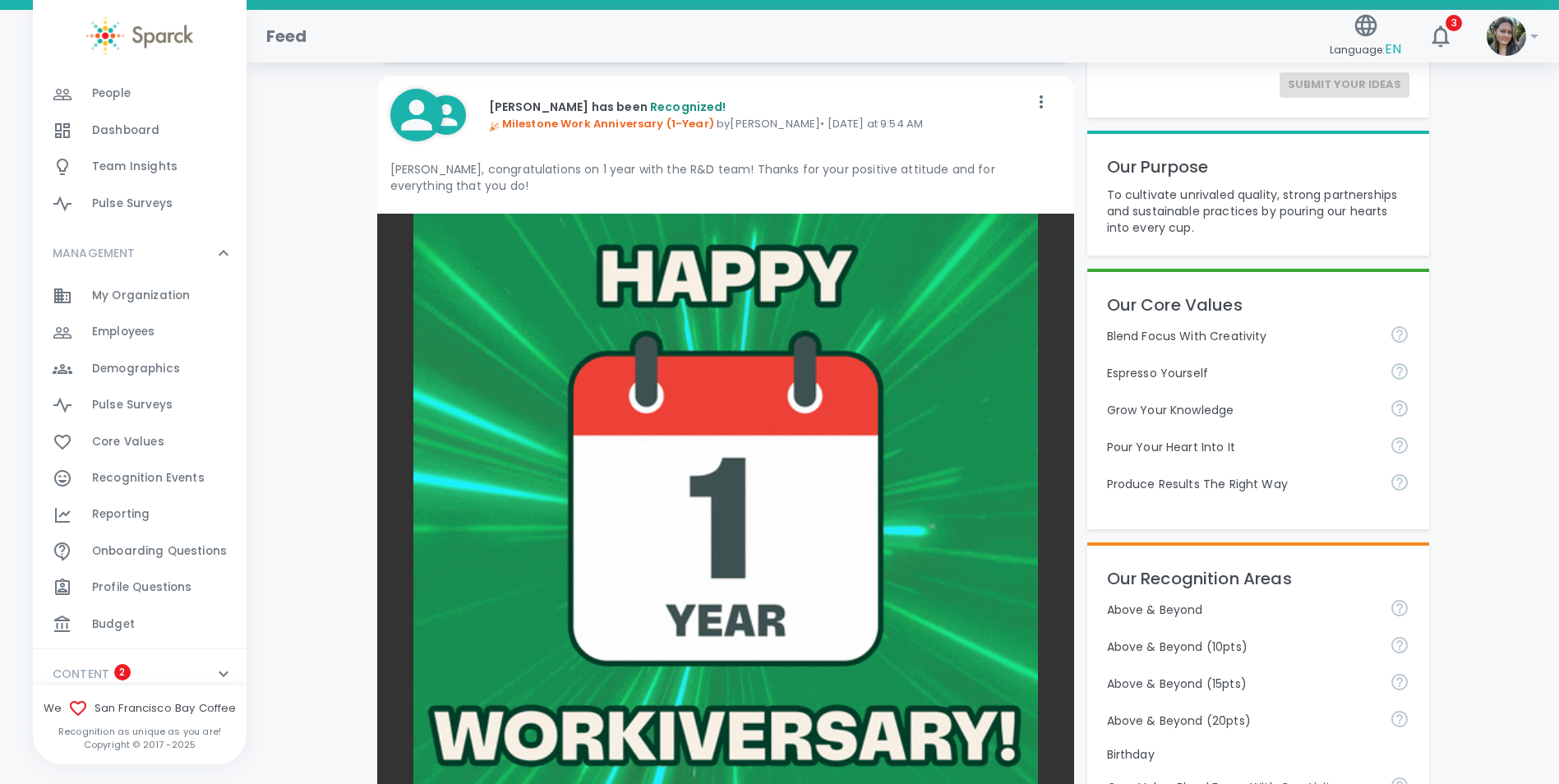
scroll to position [164, 0]
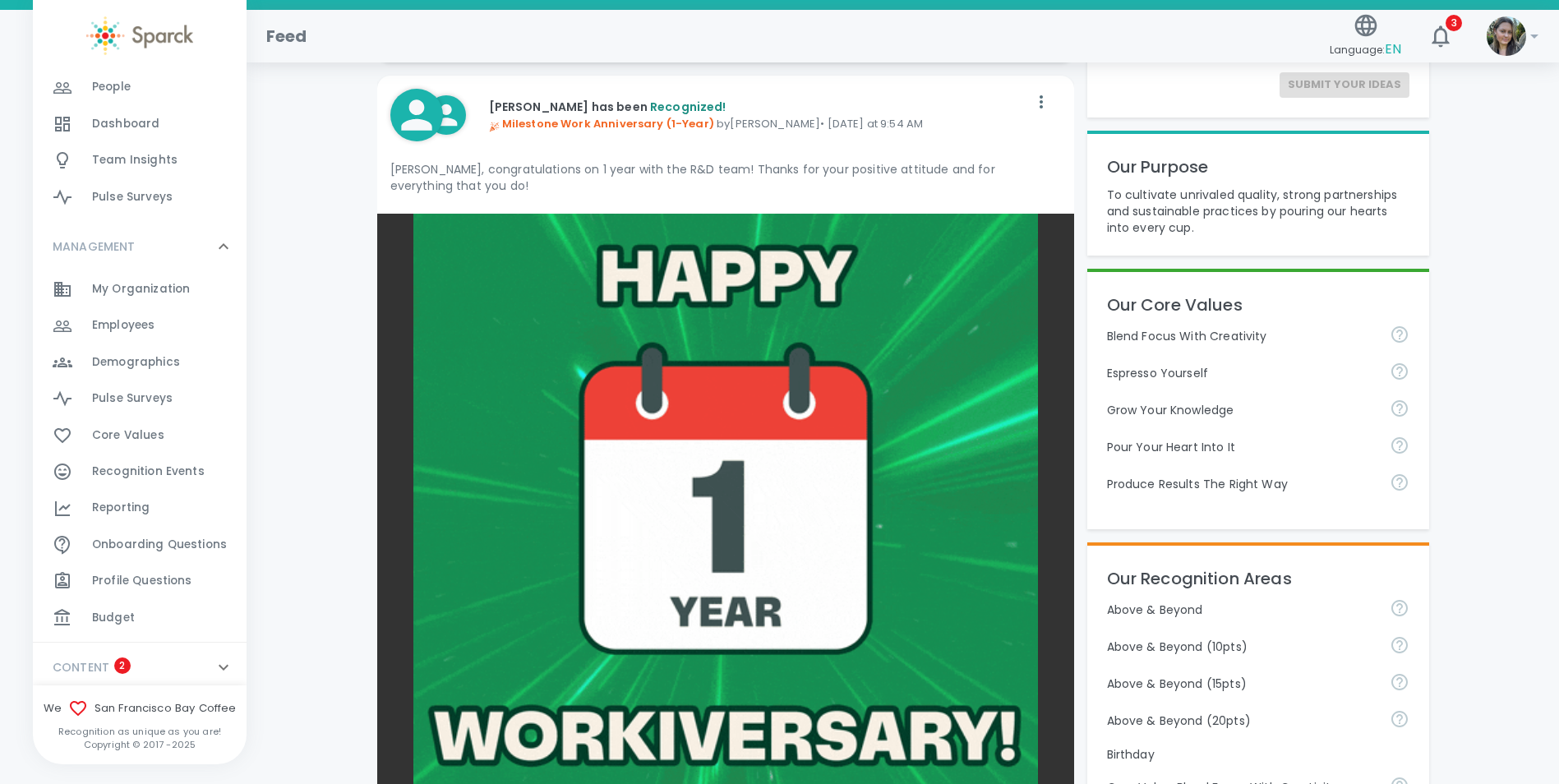
click at [124, 618] on span "Budget" at bounding box center [113, 618] width 43 height 17
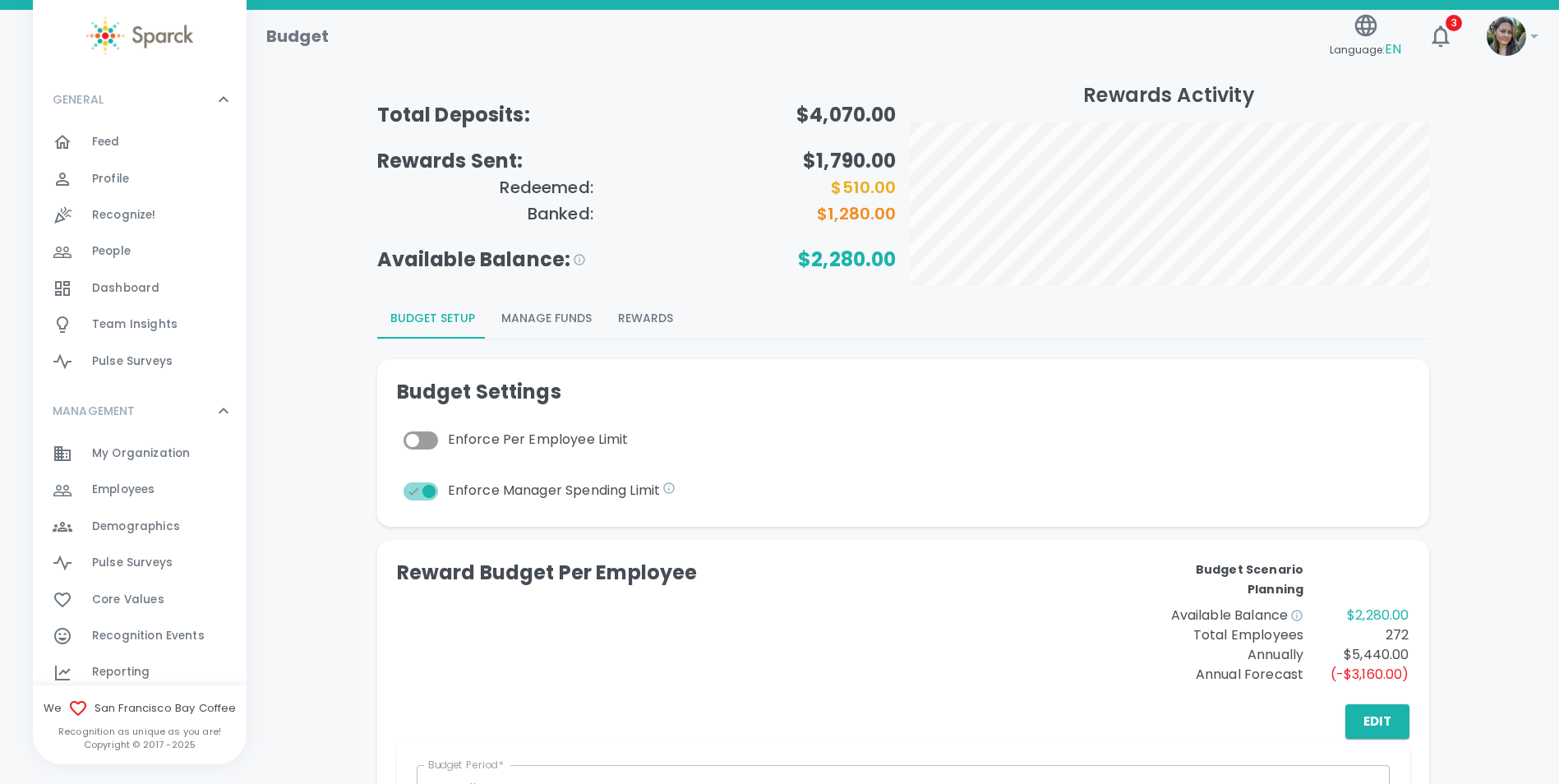
click at [657, 321] on button "Rewards" at bounding box center [645, 318] width 81 height 39
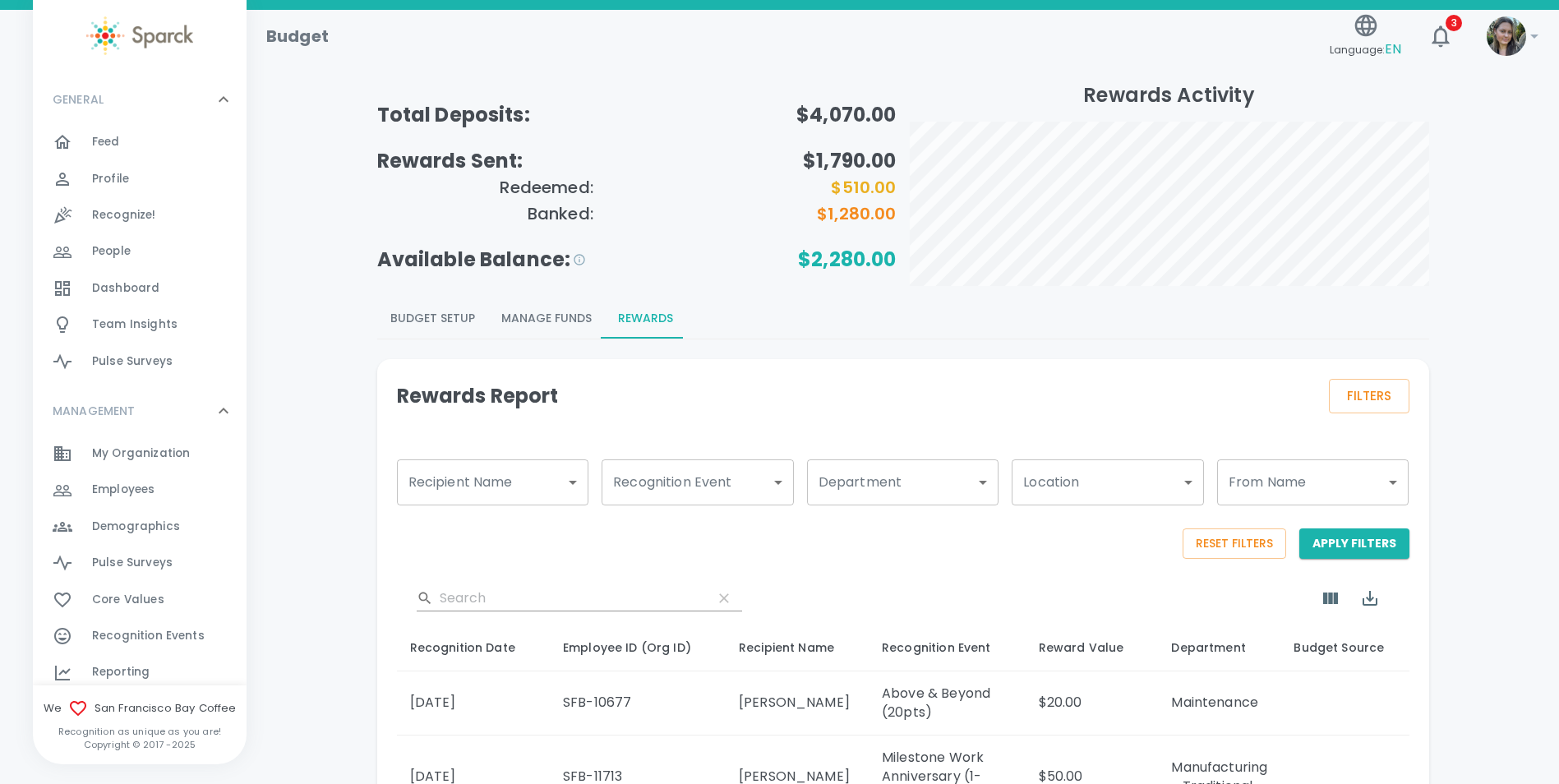
click at [136, 146] on div "Feed 0" at bounding box center [169, 141] width 155 height 23
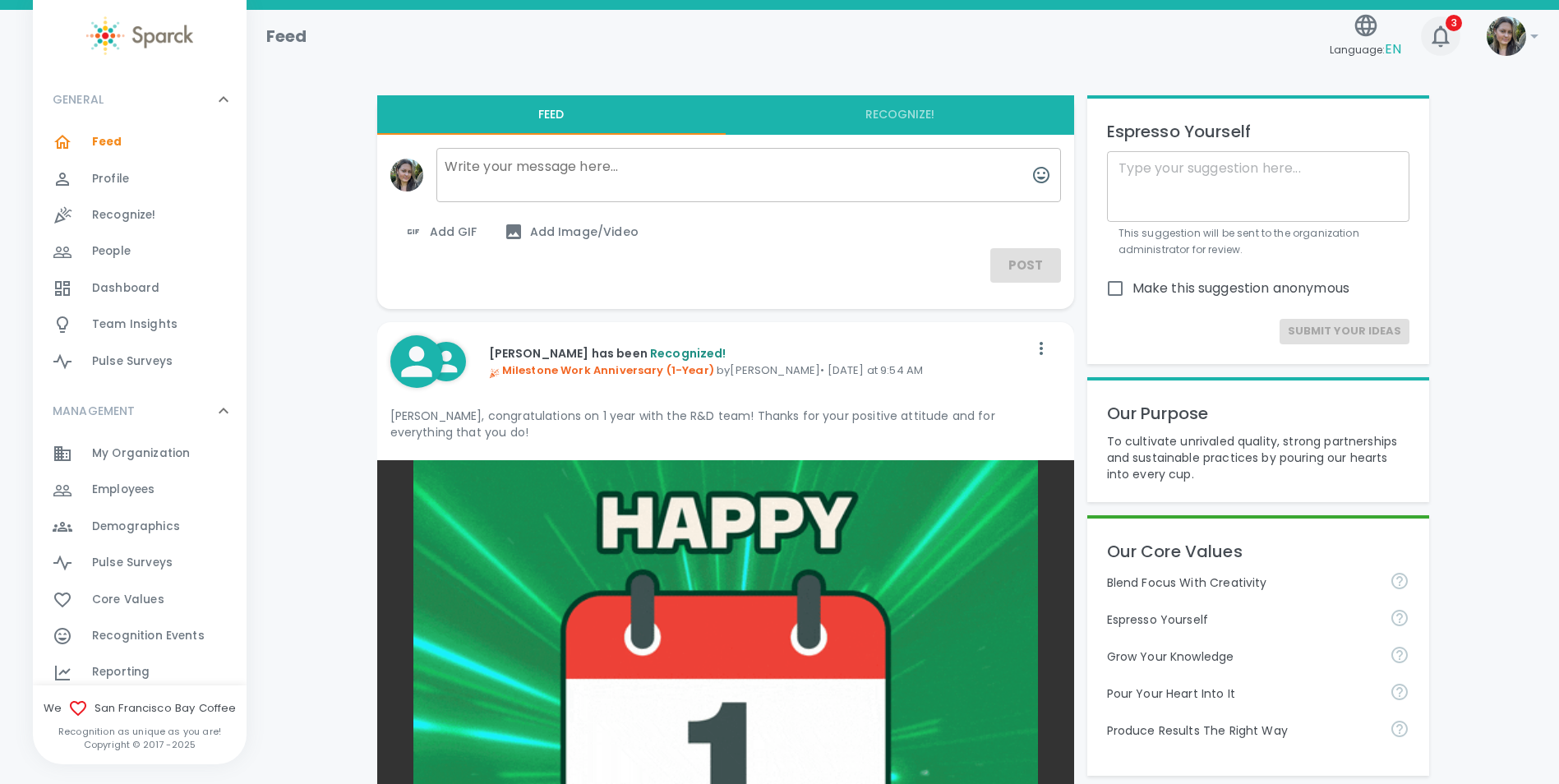
click at [1445, 23] on span "3" at bounding box center [1454, 23] width 17 height 17
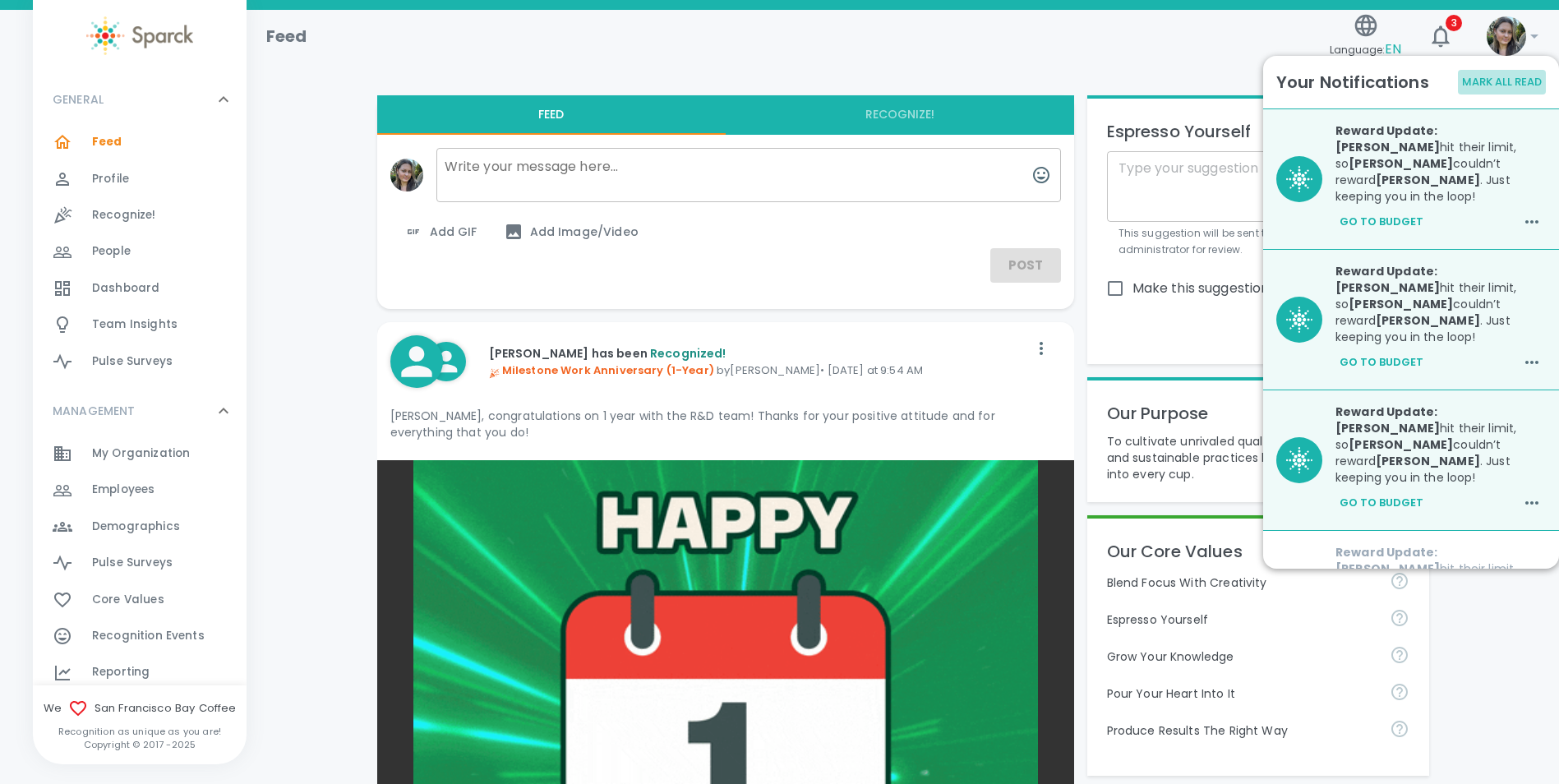
click at [1519, 80] on button "Mark All Read" at bounding box center [1501, 82] width 88 height 25
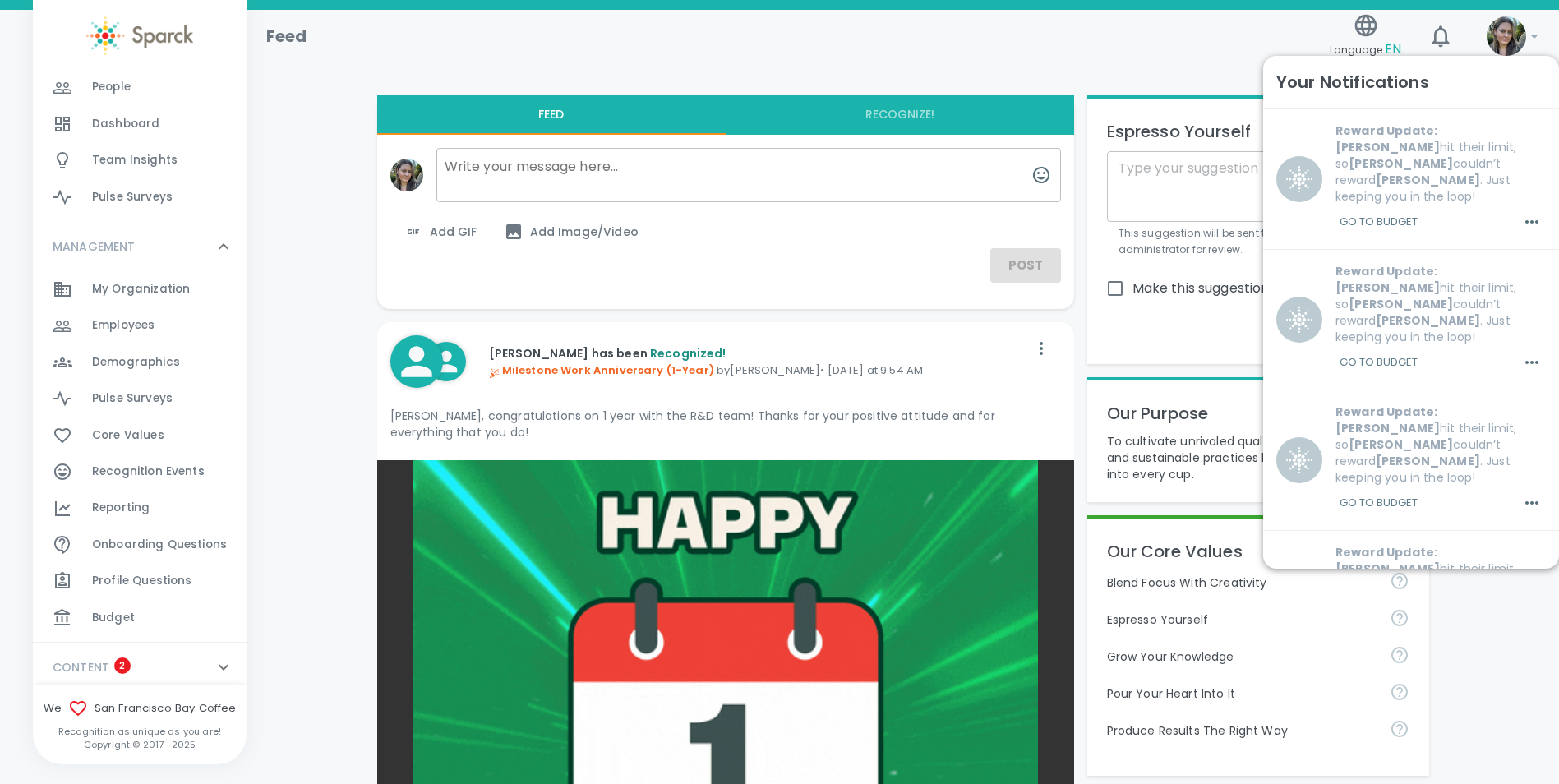
scroll to position [220, 0]
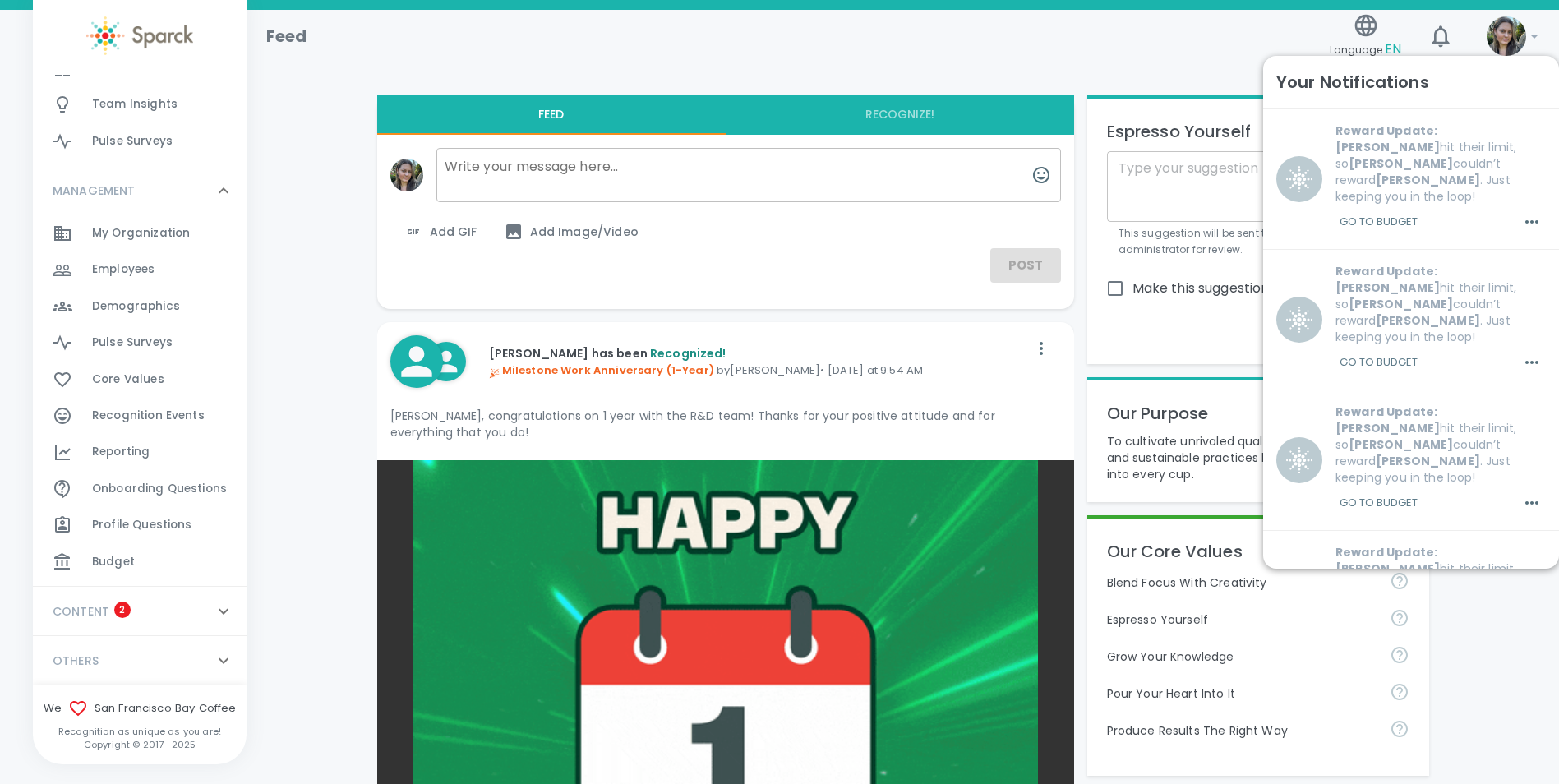
click at [146, 564] on div "Budget 0" at bounding box center [169, 561] width 155 height 23
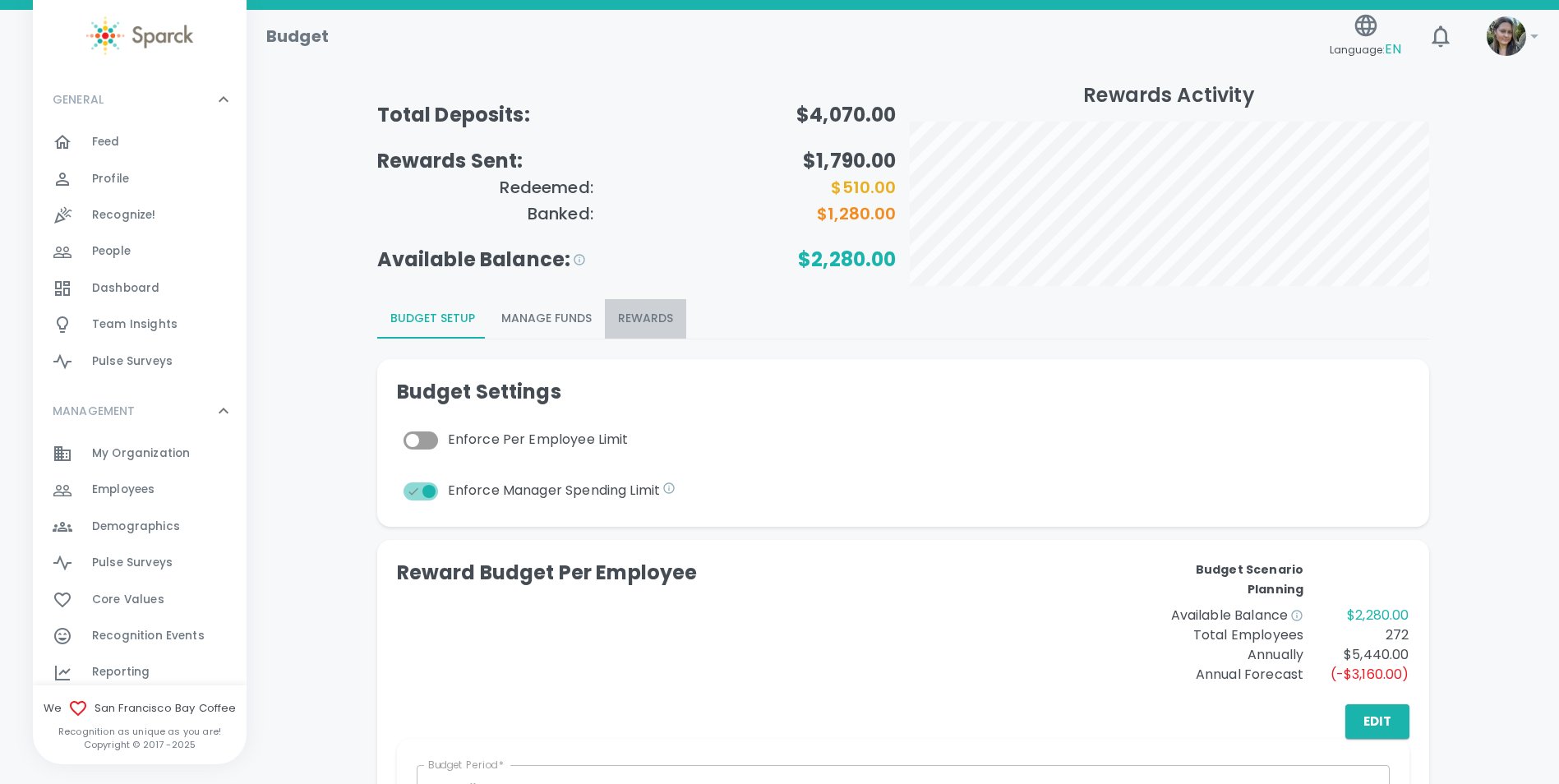
click at [634, 314] on button "Rewards" at bounding box center [645, 318] width 81 height 39
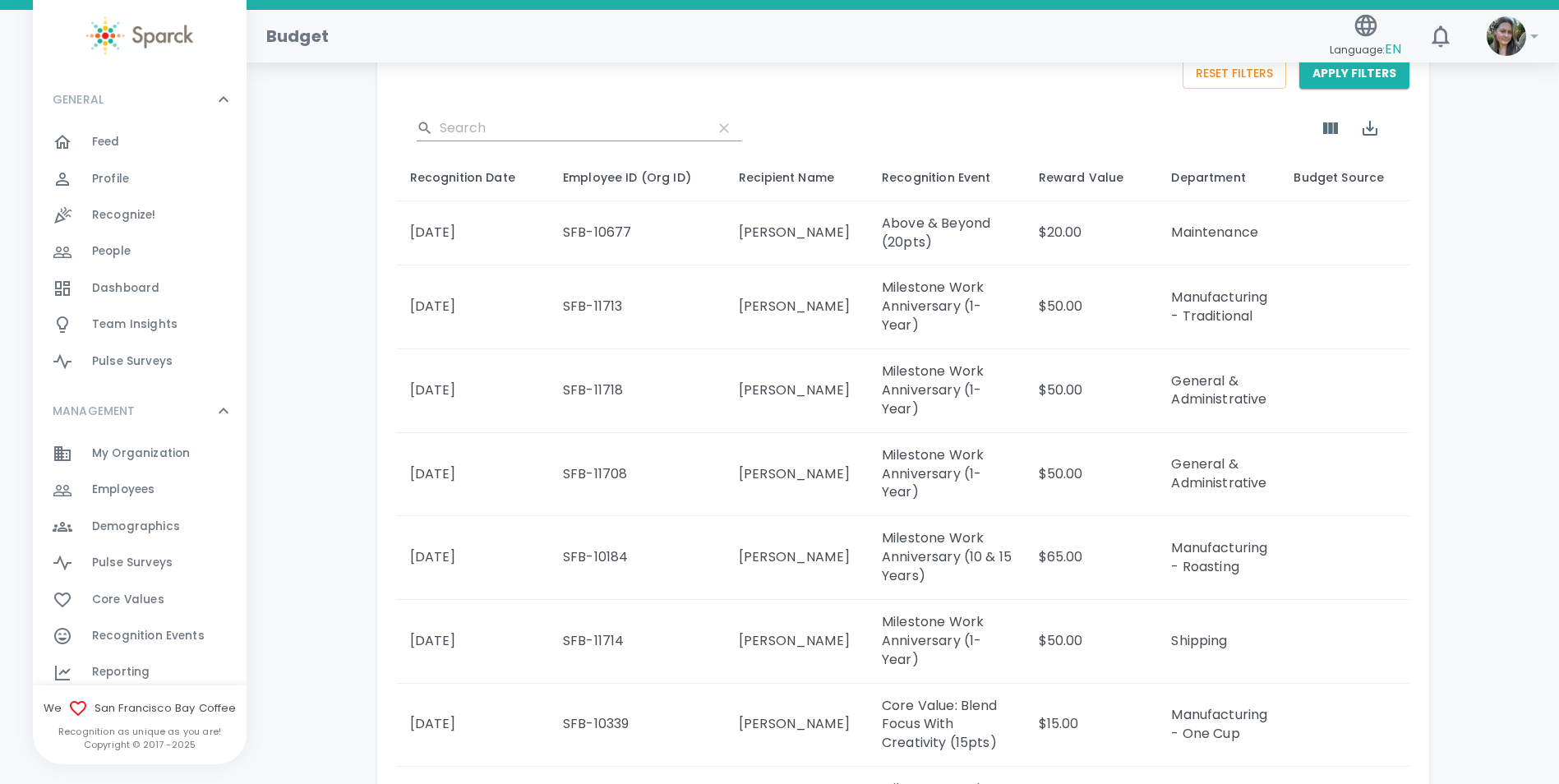
scroll to position [493, 0]
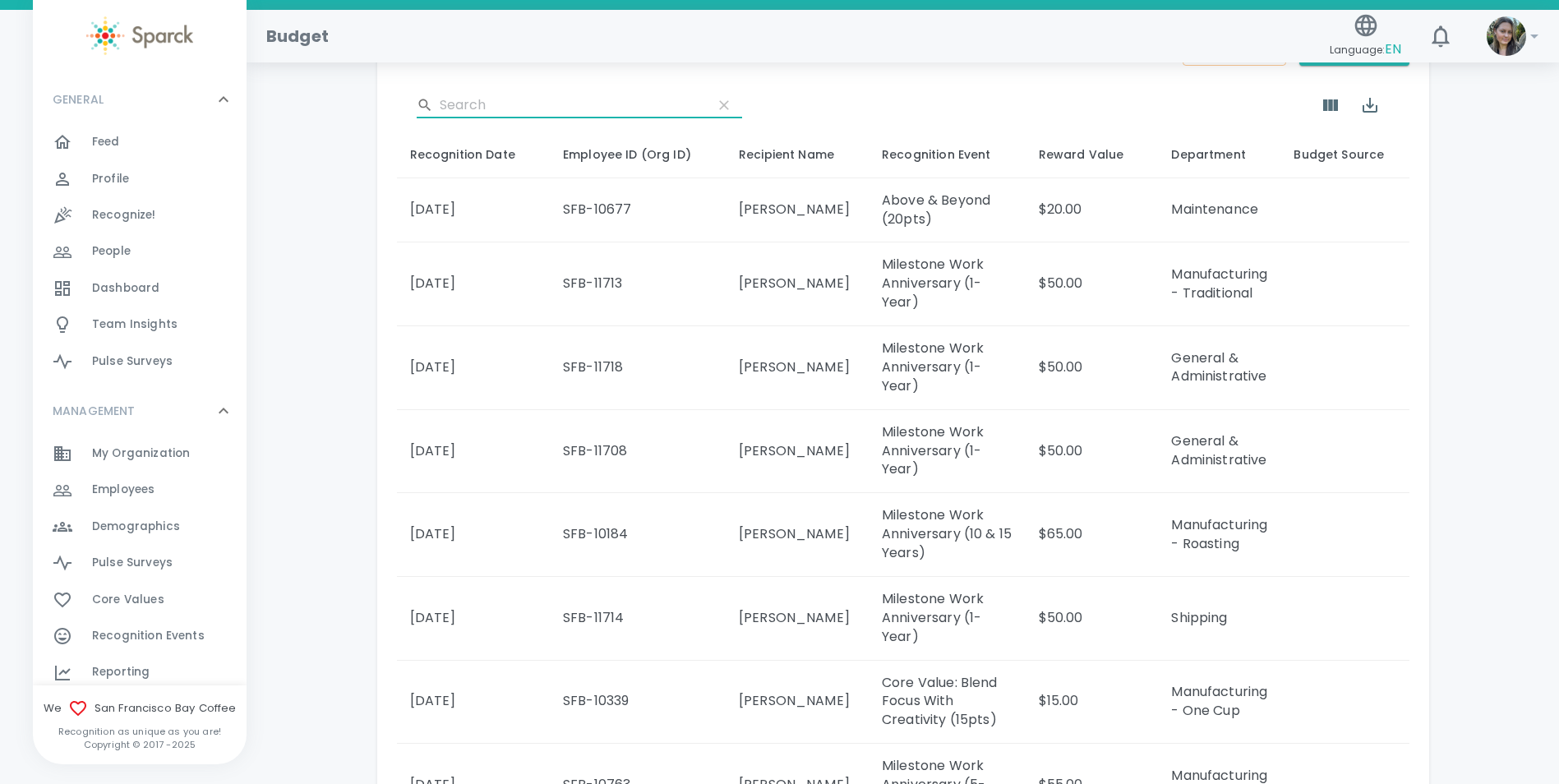
click at [485, 104] on input "Search" at bounding box center [569, 105] width 259 height 26
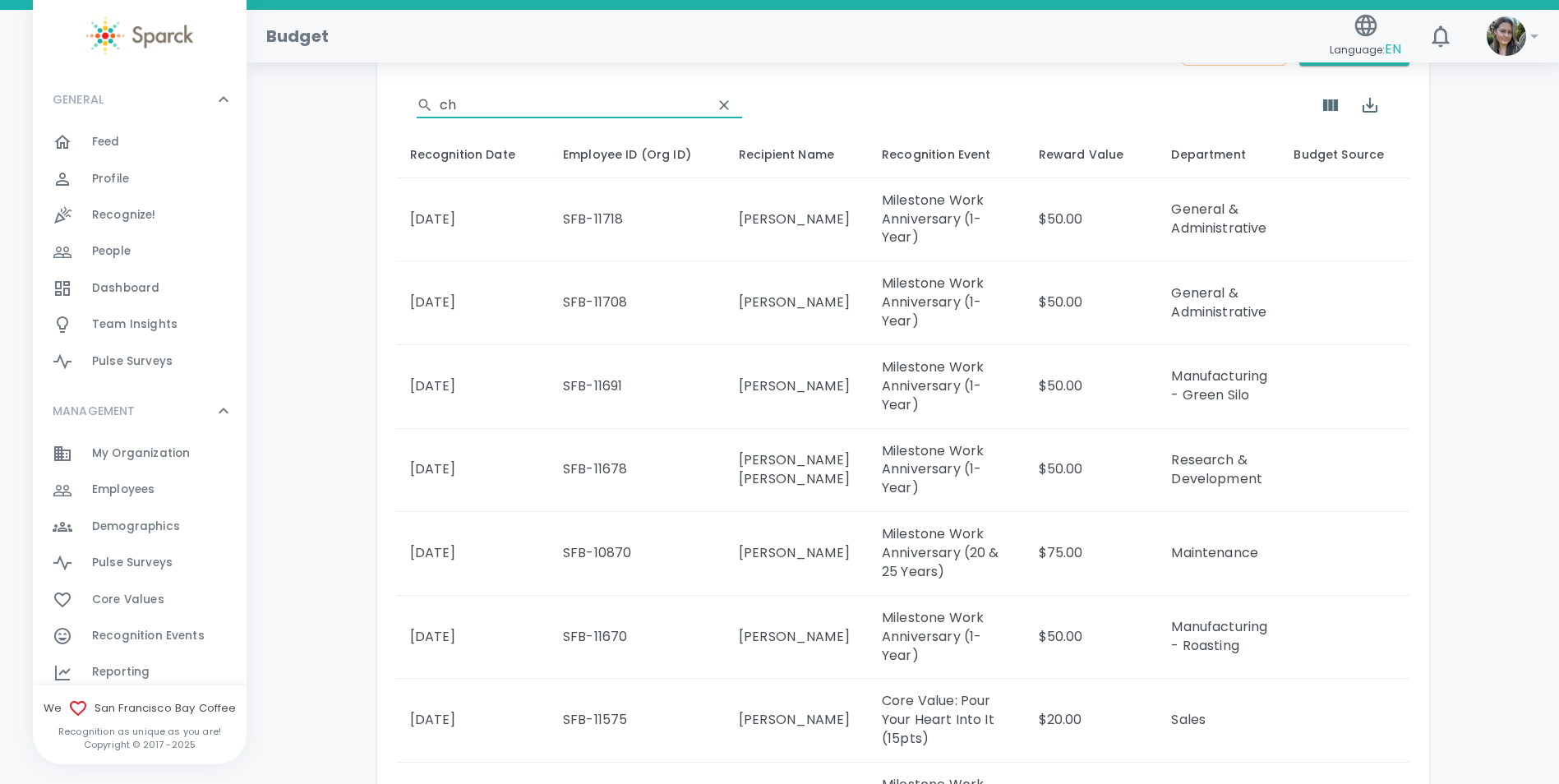
type input "c"
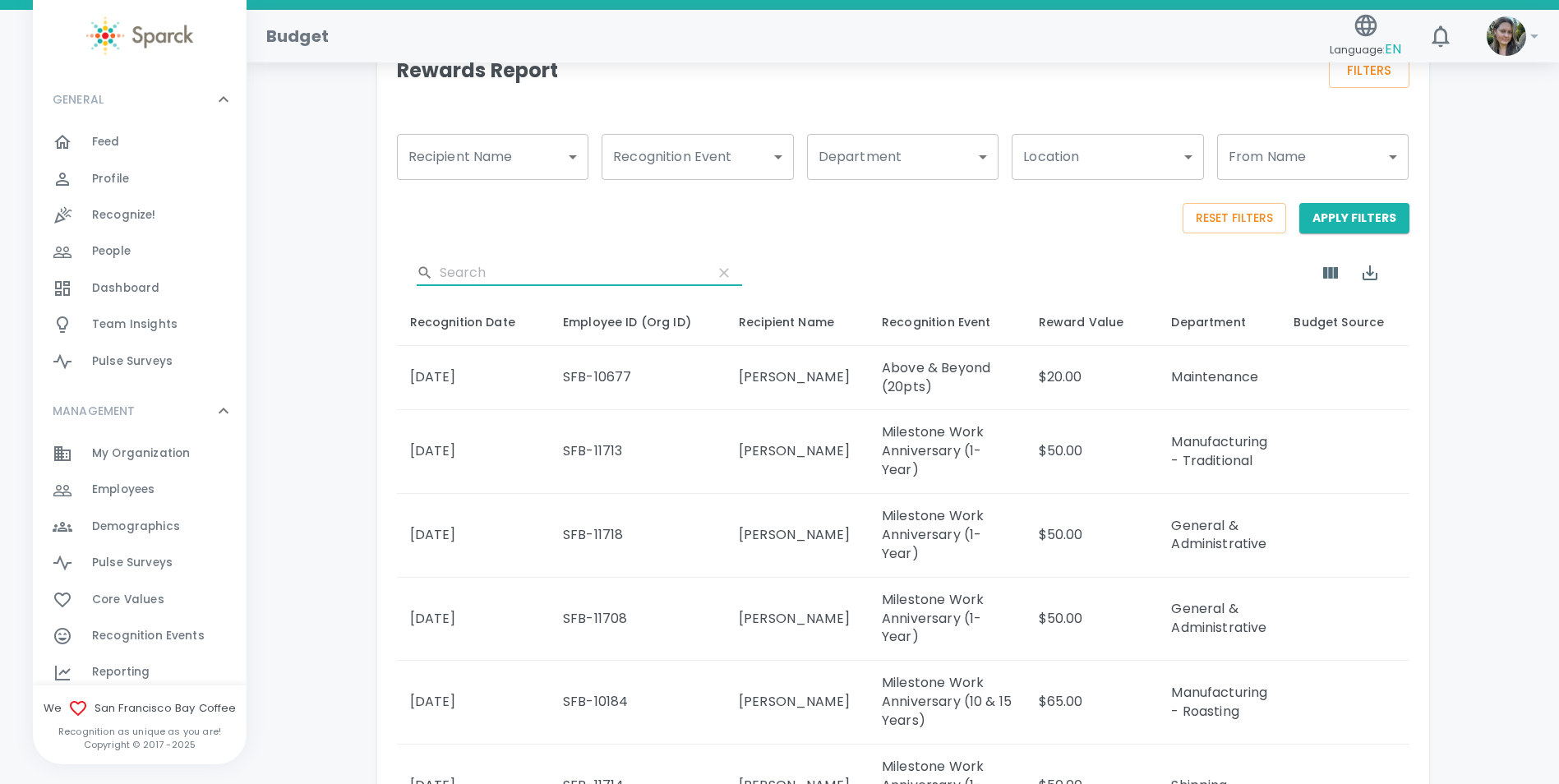
scroll to position [0, 0]
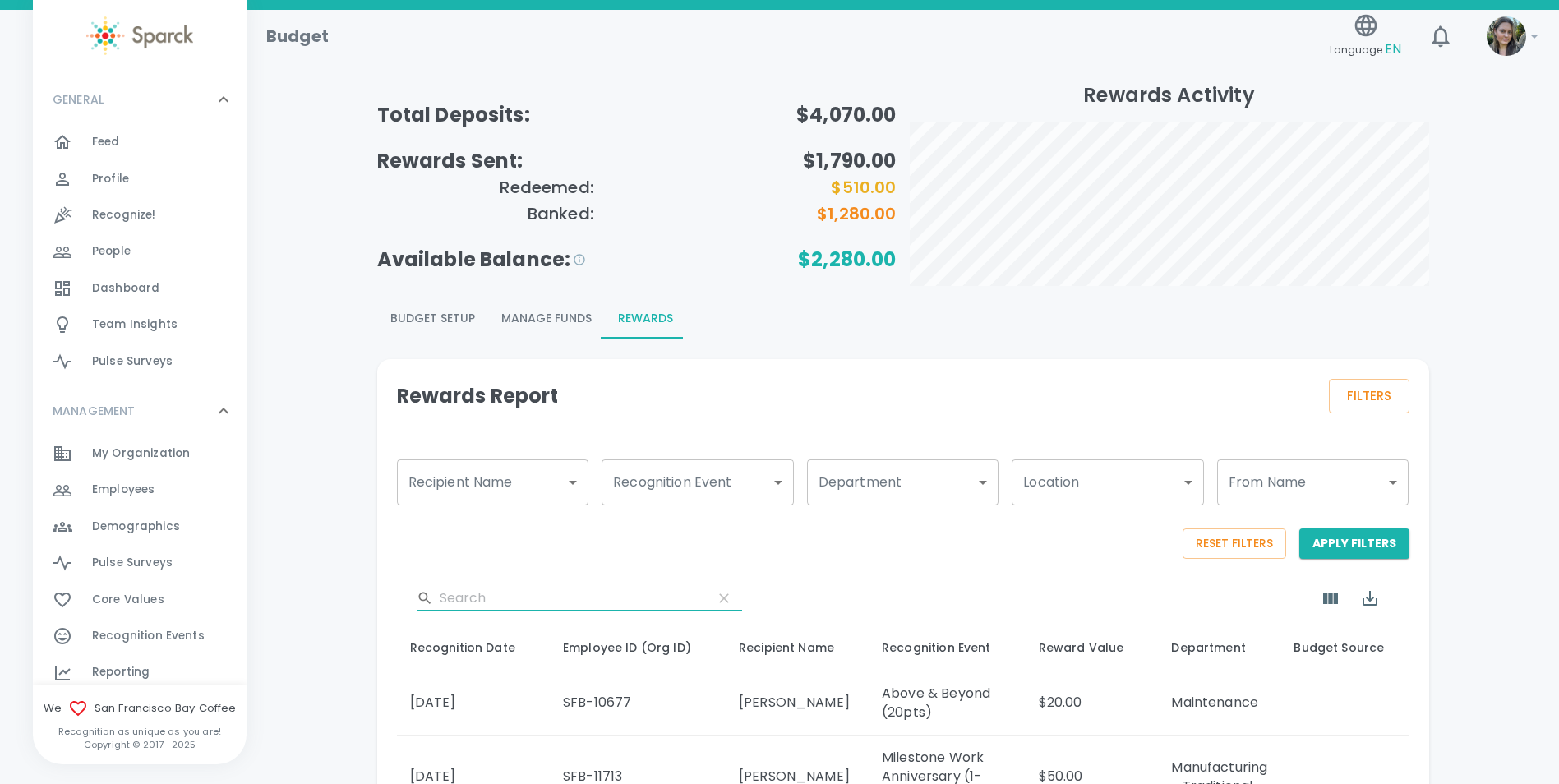
click at [436, 311] on button "Budget Setup" at bounding box center [433, 318] width 111 height 39
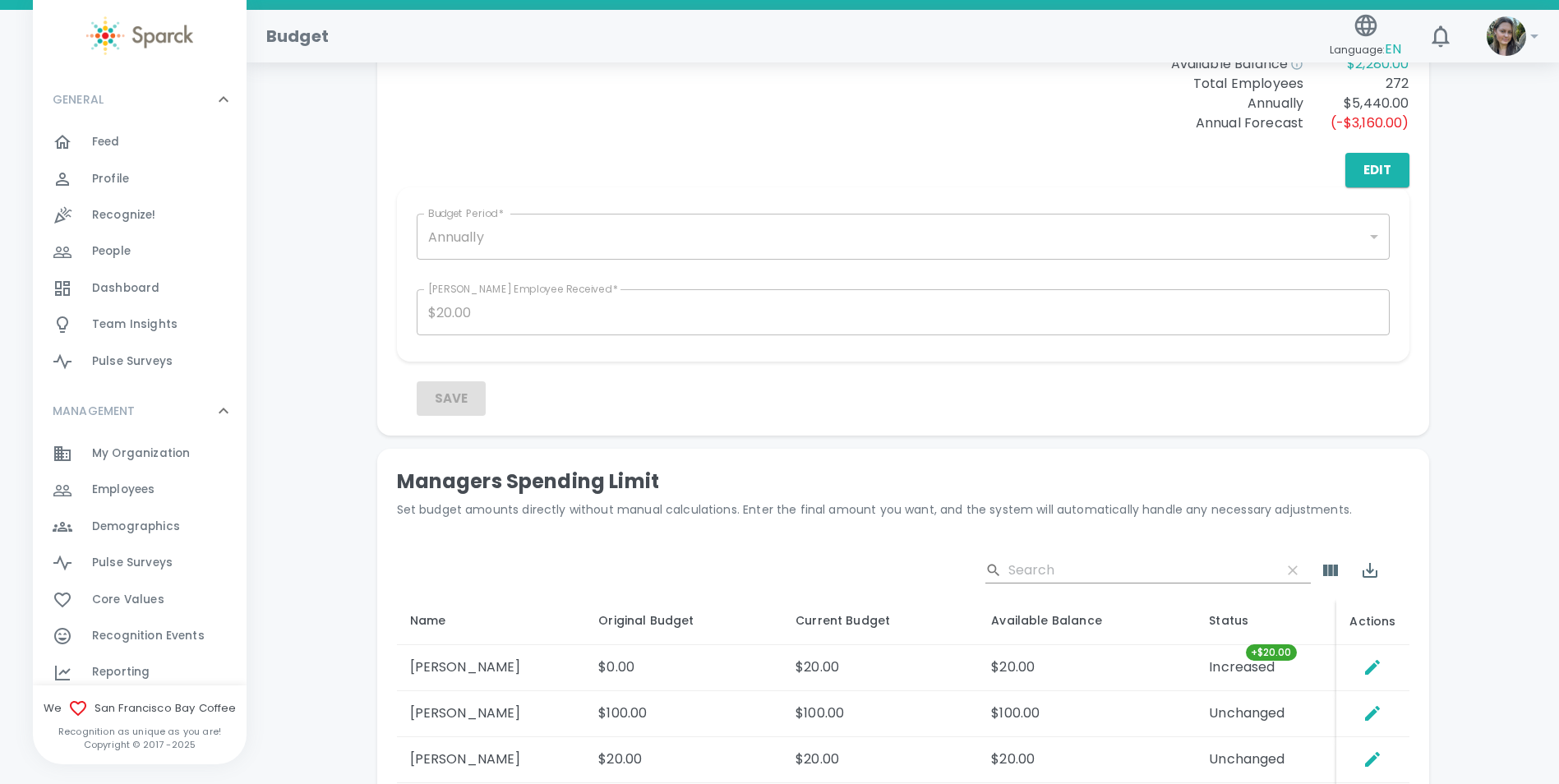
scroll to position [575, 0]
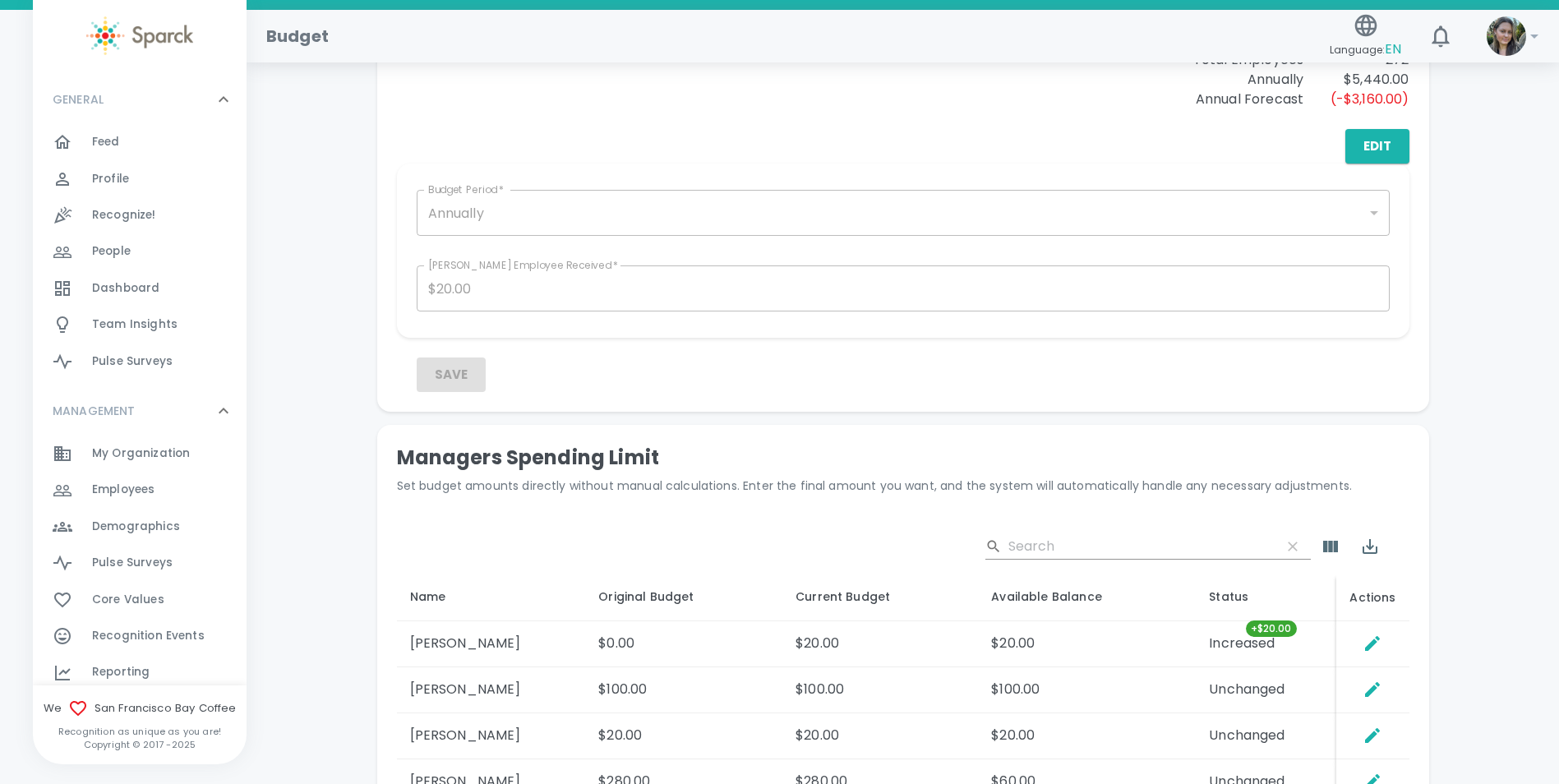
click at [1145, 541] on input "Search" at bounding box center [1138, 546] width 259 height 26
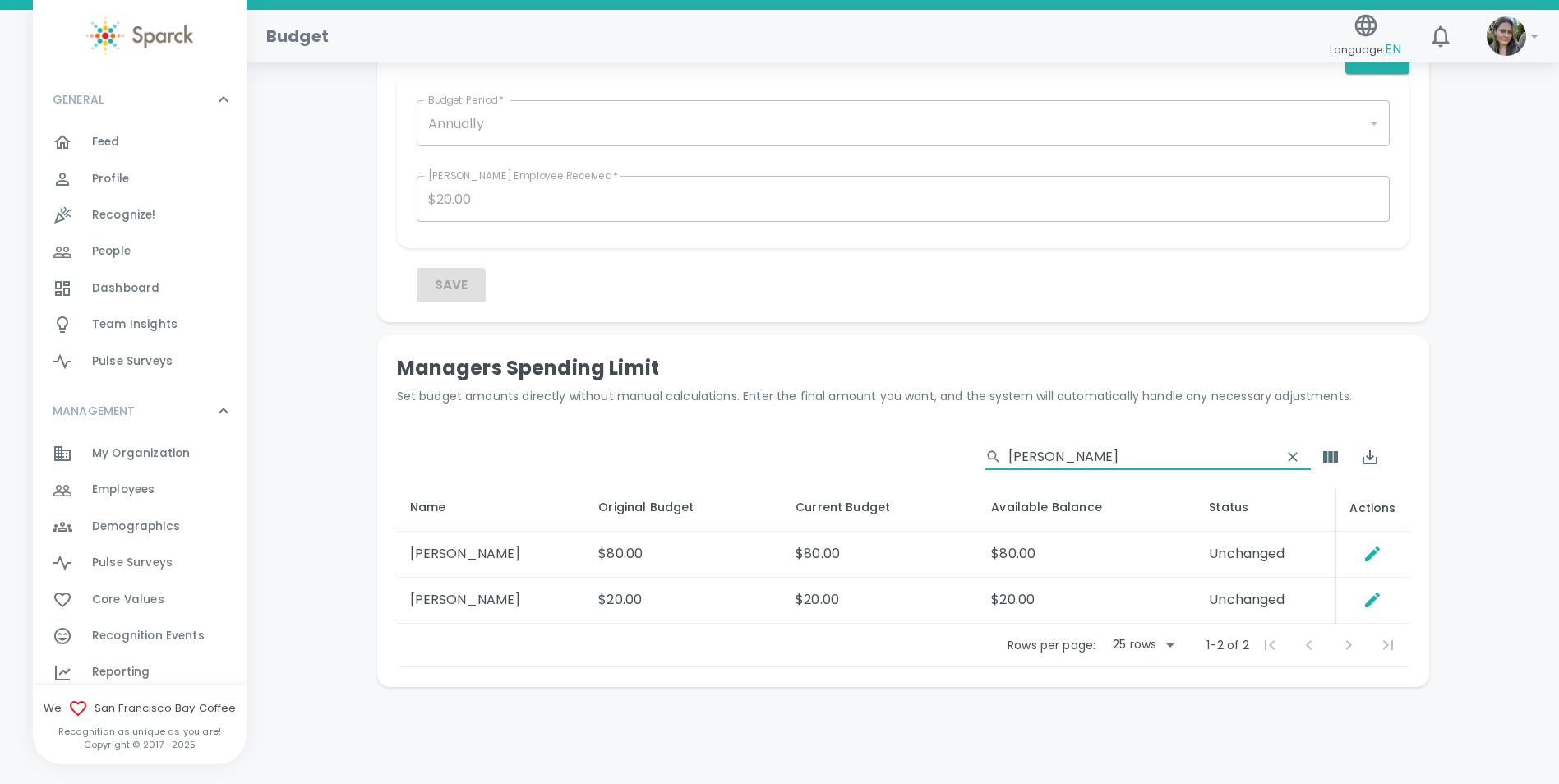
scroll to position [673, 0]
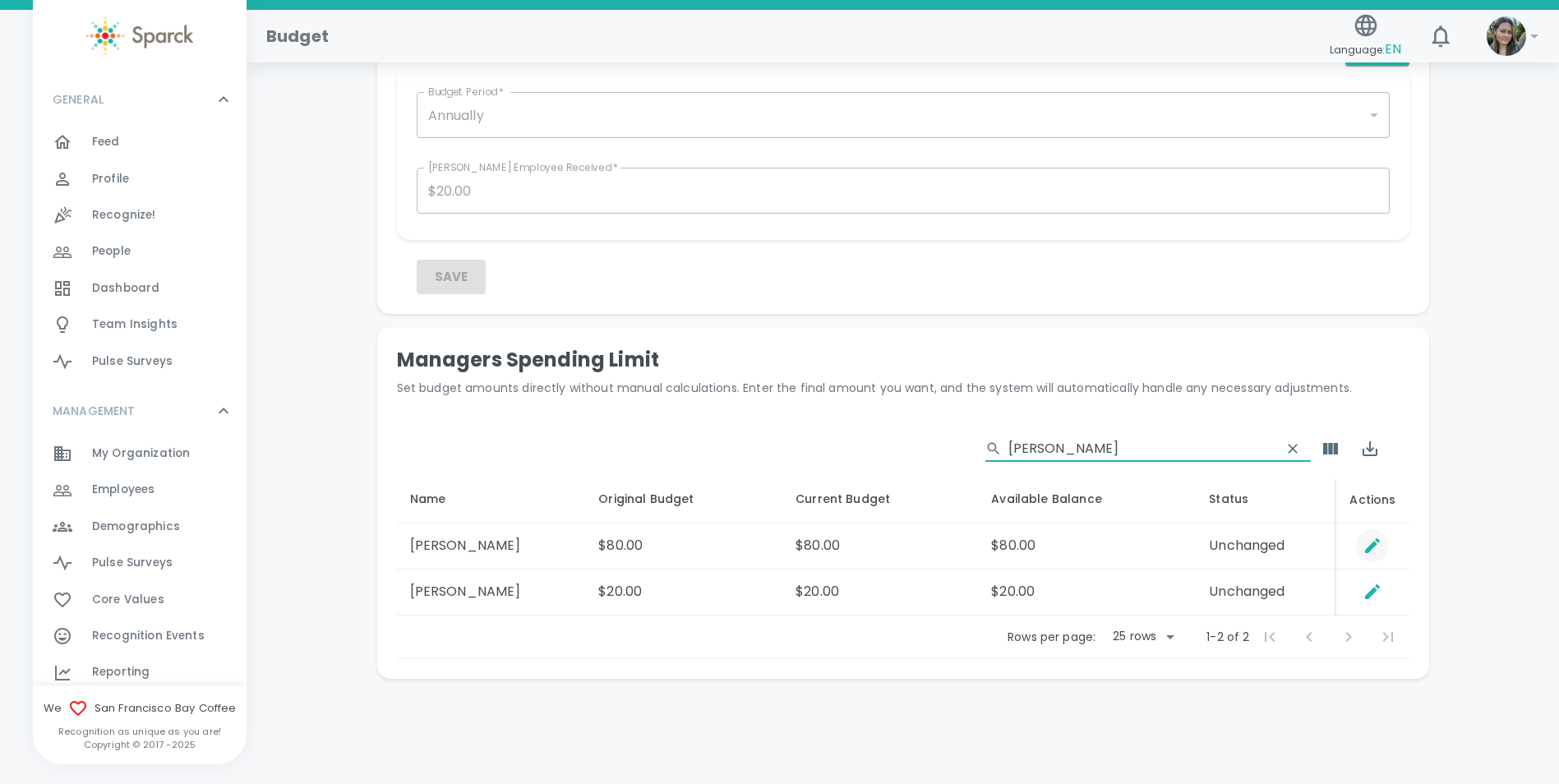
type input "[PERSON_NAME]"
click at [1372, 545] on icon "Set Direct Budget Amount" at bounding box center [1372, 546] width 15 height 15
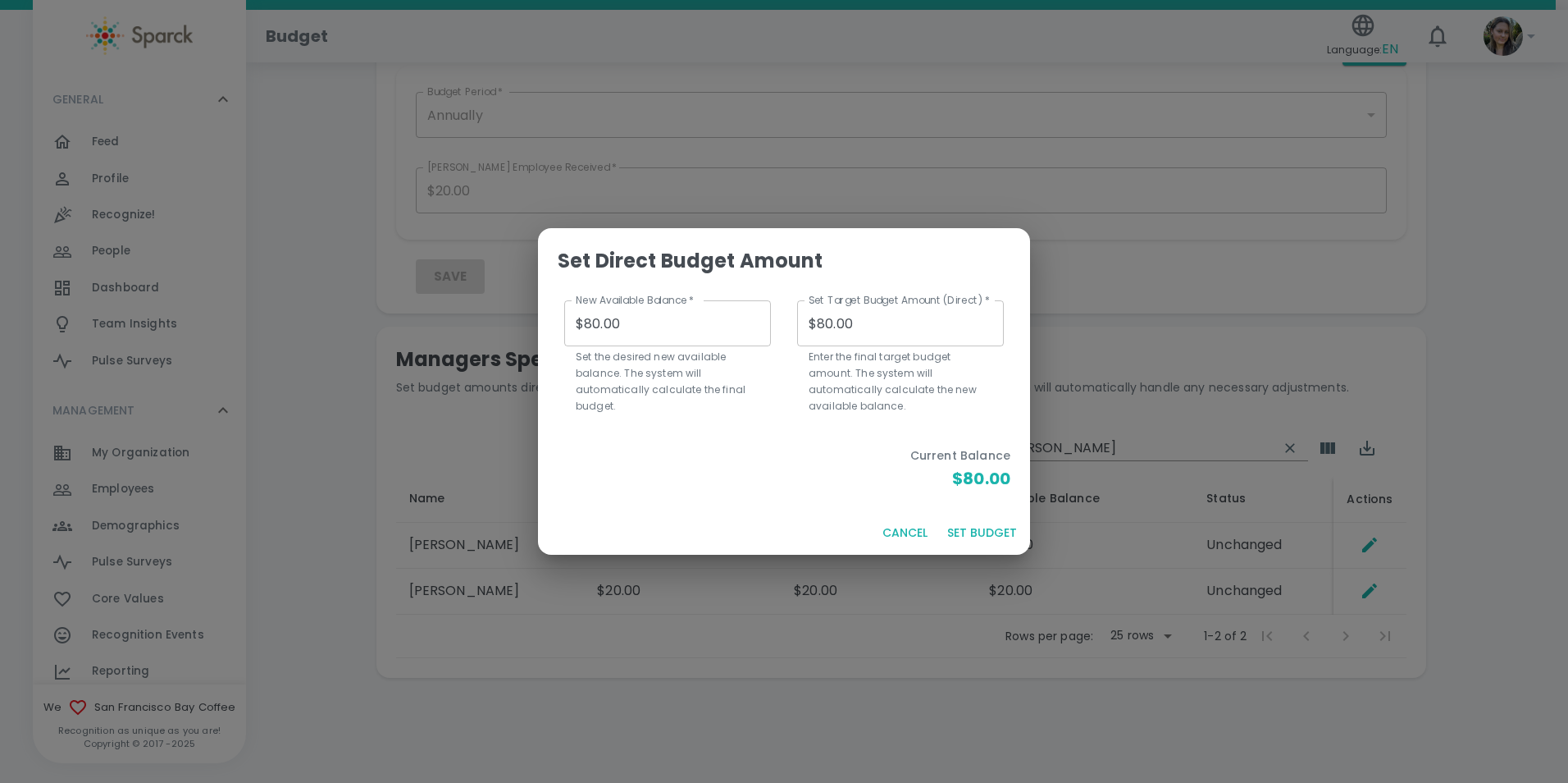
click at [589, 322] on input "$80.00" at bounding box center [667, 323] width 206 height 46
type input "$0.00"
type input "$10.00"
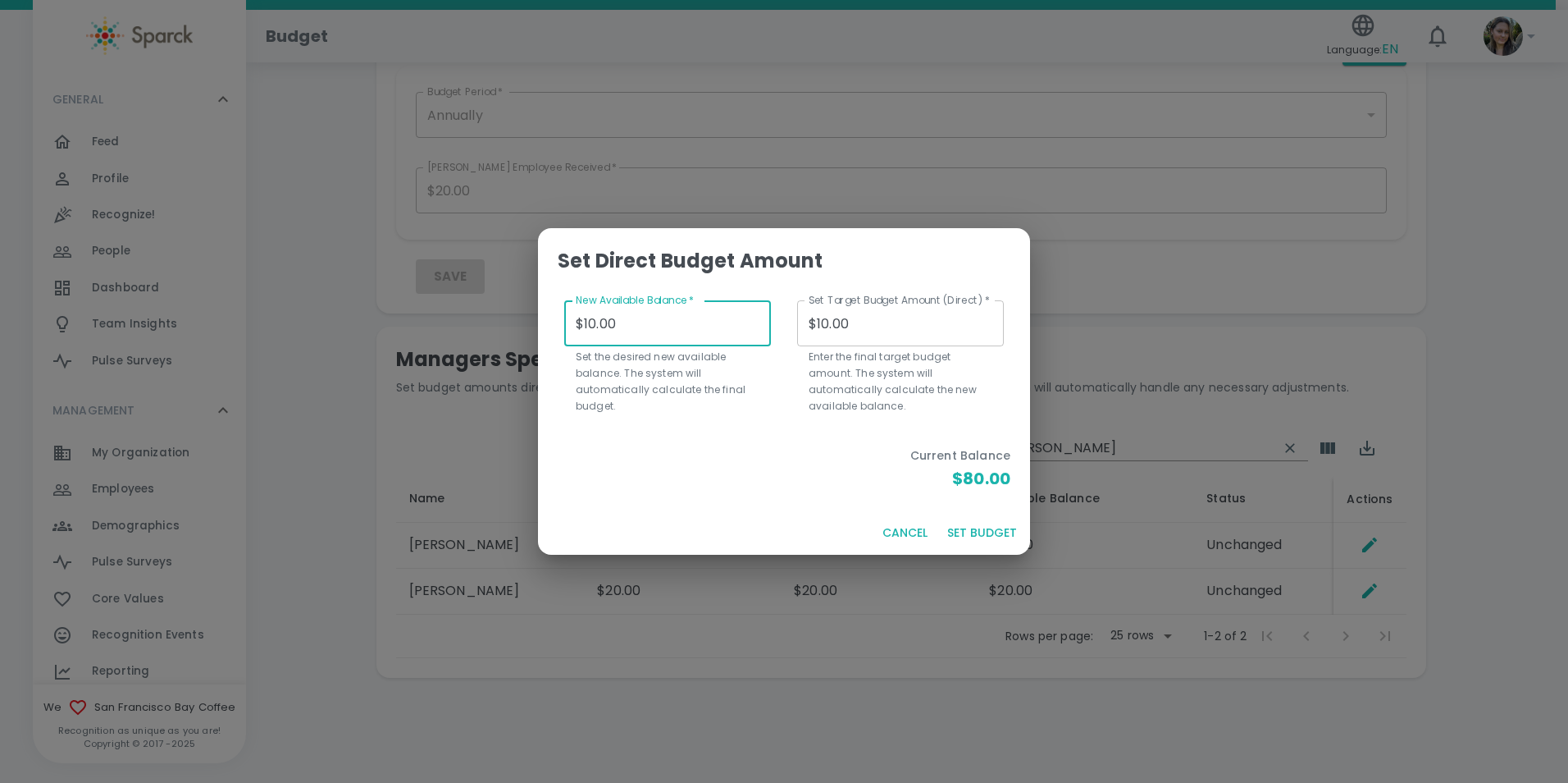
type input "$130.00"
click at [972, 534] on button "SET BUDGET" at bounding box center [982, 533] width 83 height 30
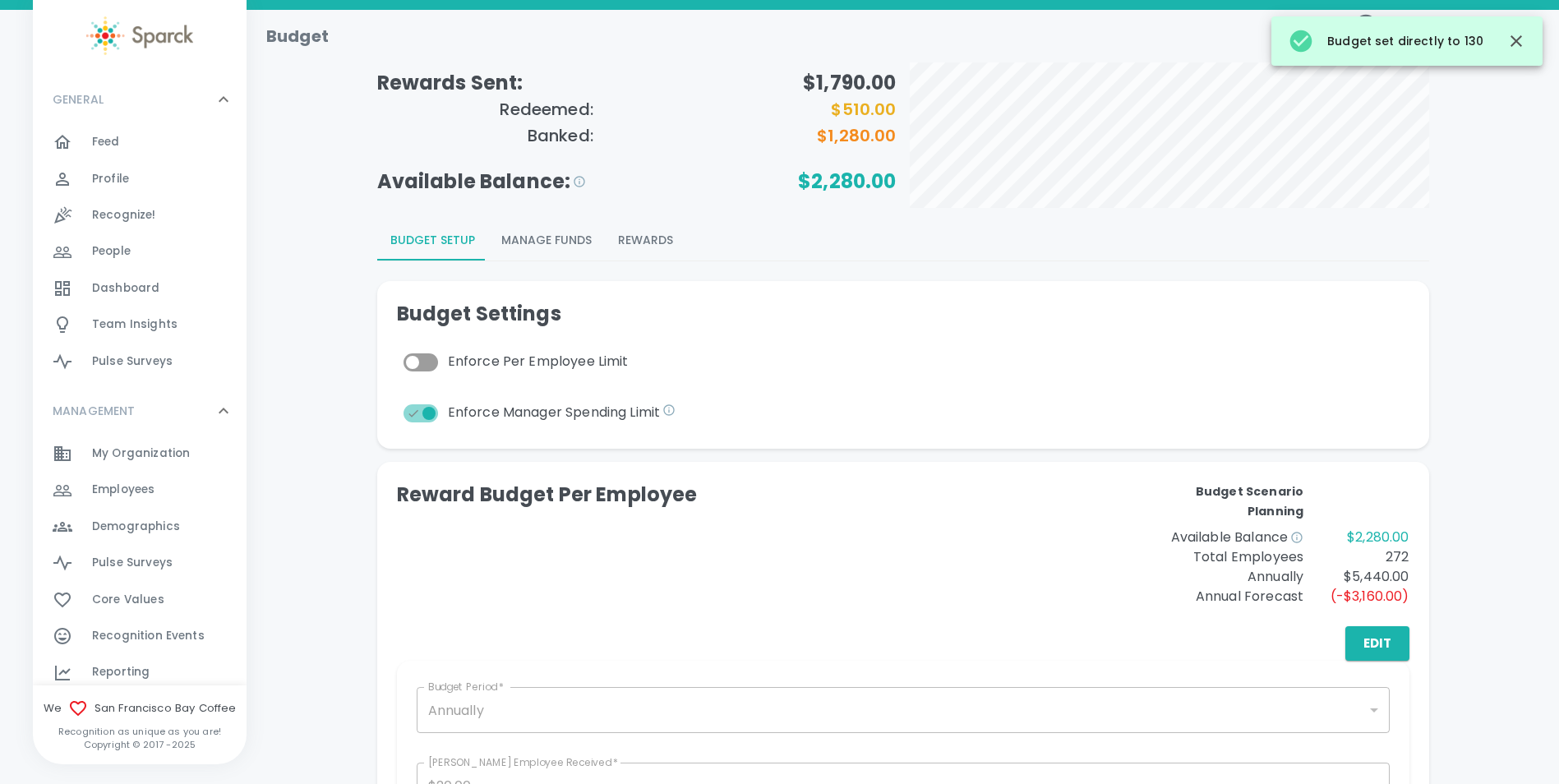
scroll to position [0, 0]
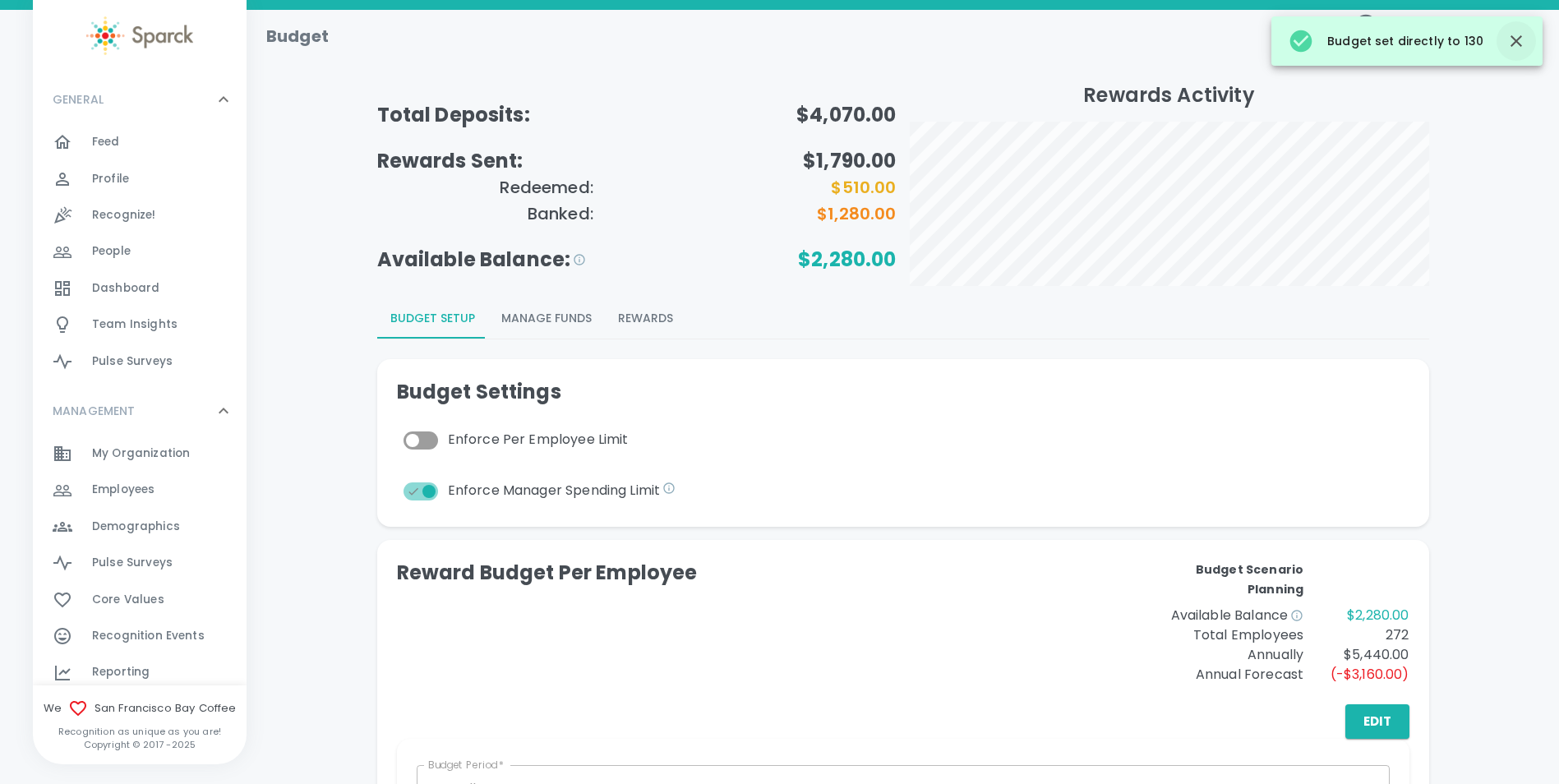
click at [1531, 43] on button "button" at bounding box center [1515, 41] width 39 height 39
